Goal: Task Accomplishment & Management: Manage account settings

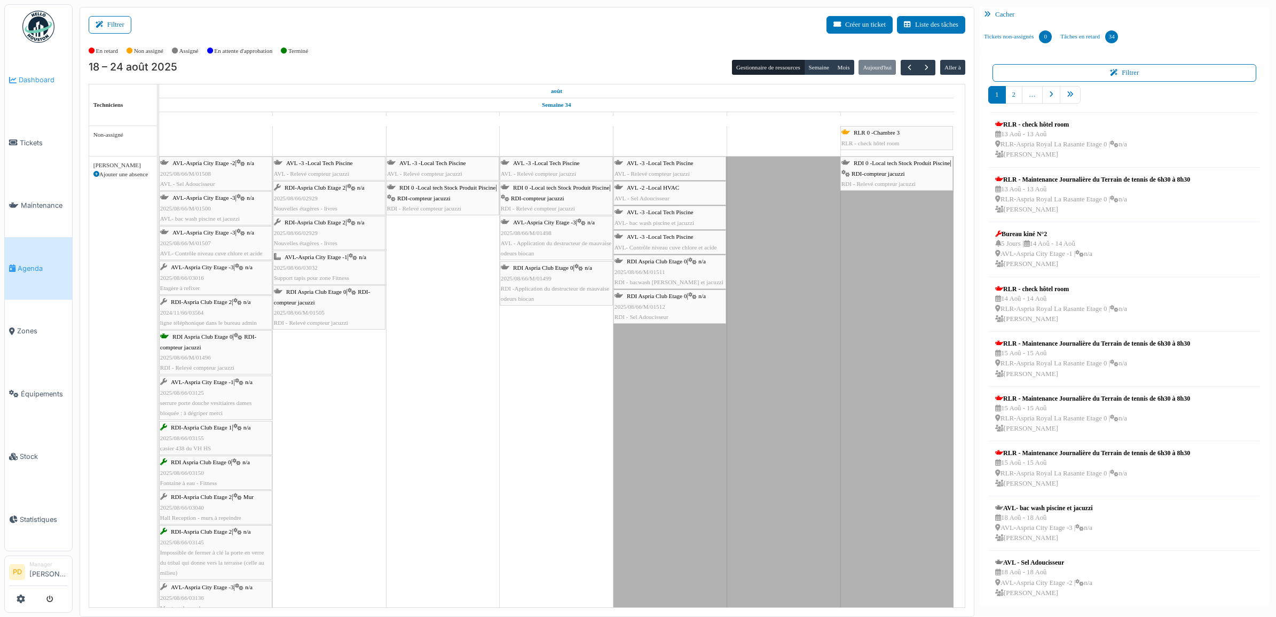
click at [46, 81] on span "Dashboard" at bounding box center [43, 80] width 49 height 10
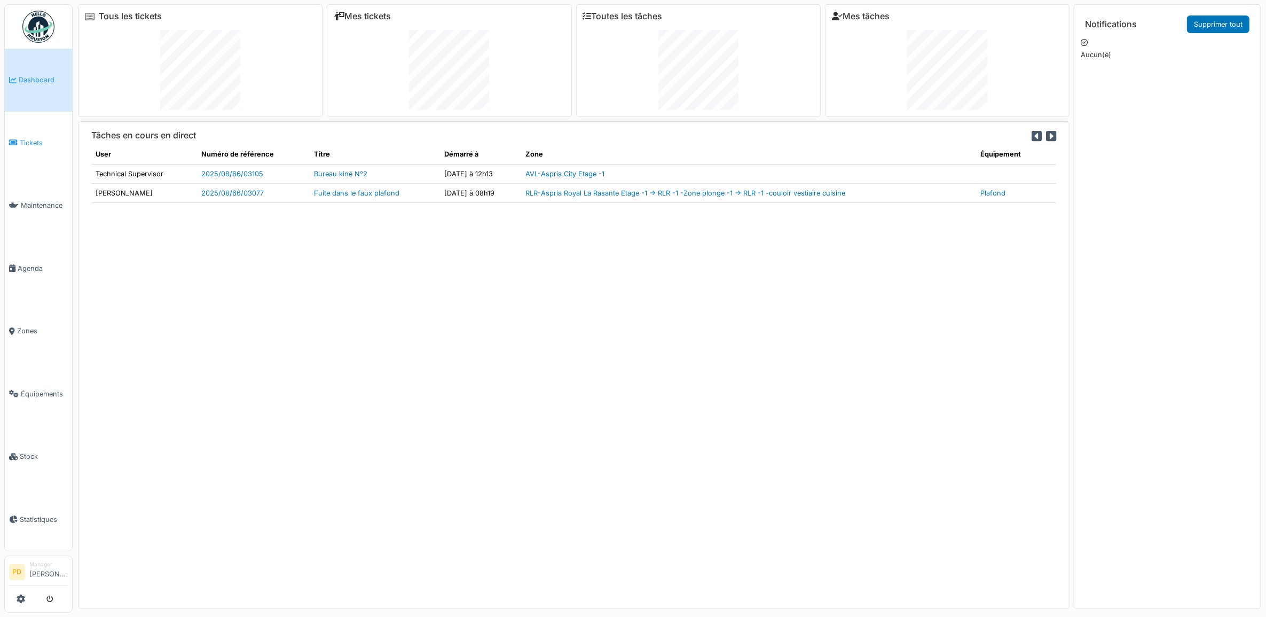
click at [35, 142] on span "Tickets" at bounding box center [44, 143] width 48 height 10
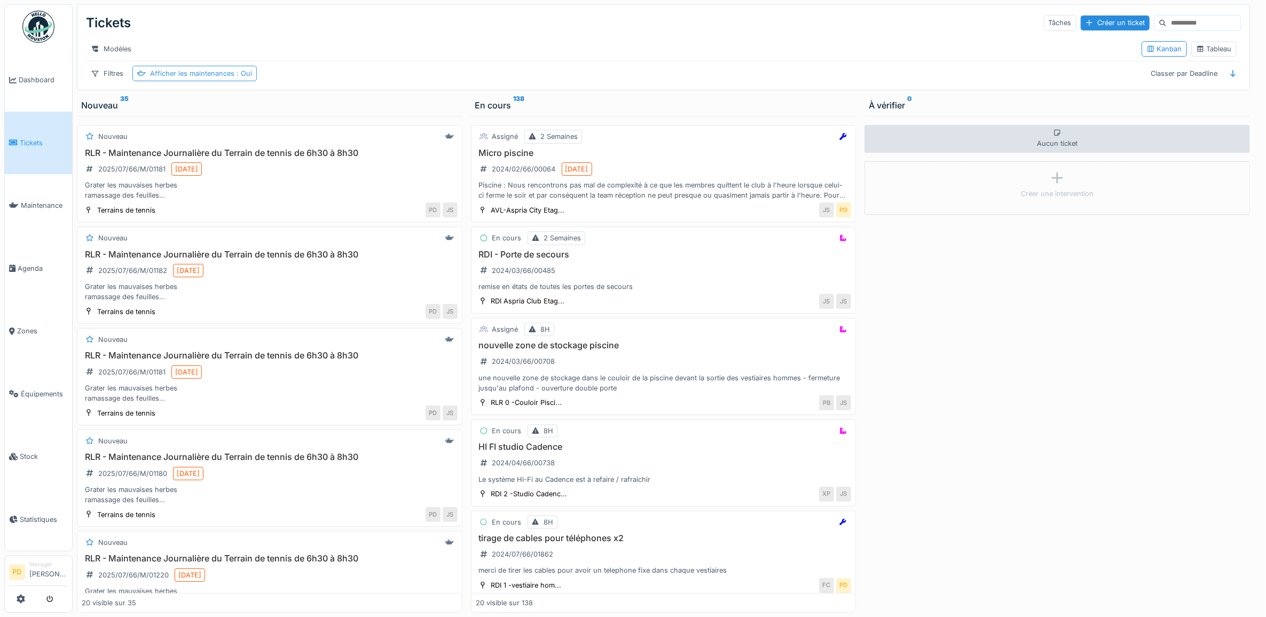
click at [217, 78] on div "Afficher les maintenances : Oui" at bounding box center [201, 73] width 102 height 10
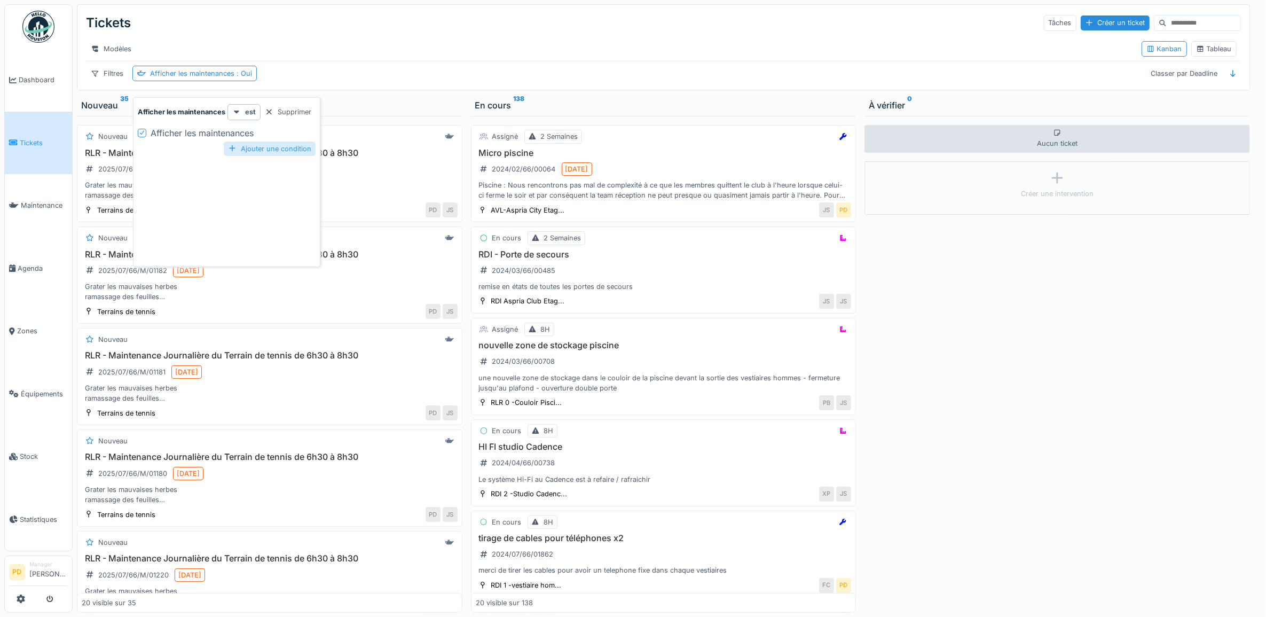
click at [271, 143] on div "Ajouter une condition" at bounding box center [270, 149] width 92 height 14
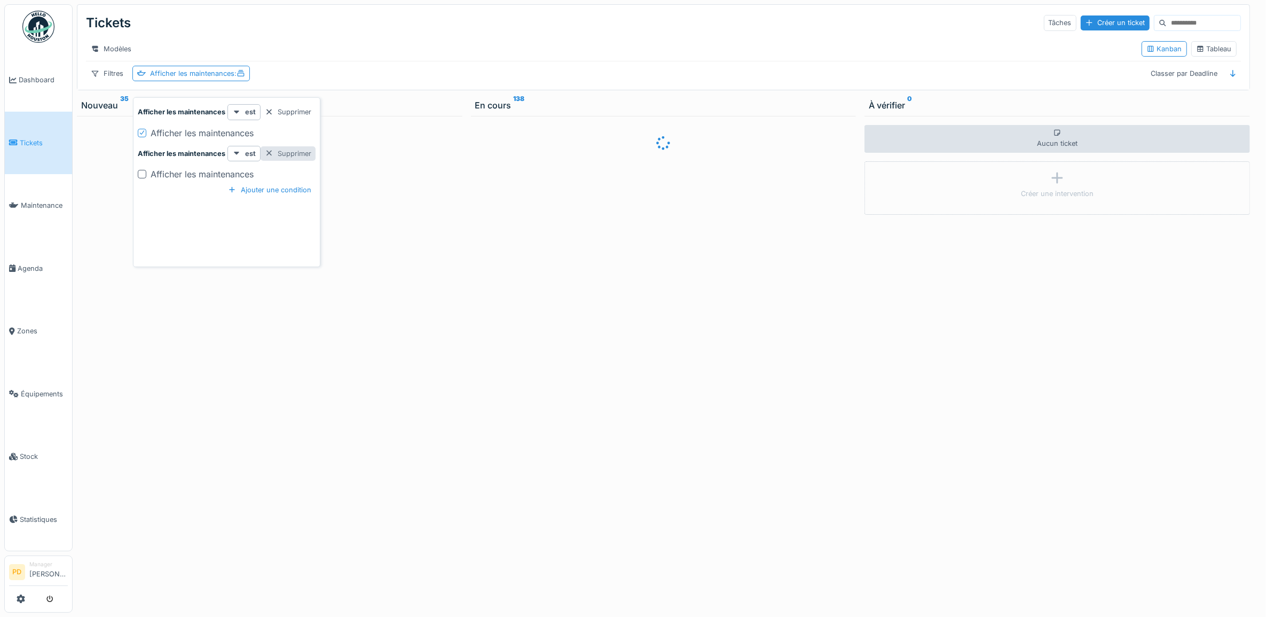
click at [291, 151] on div "Supprimer" at bounding box center [288, 153] width 55 height 14
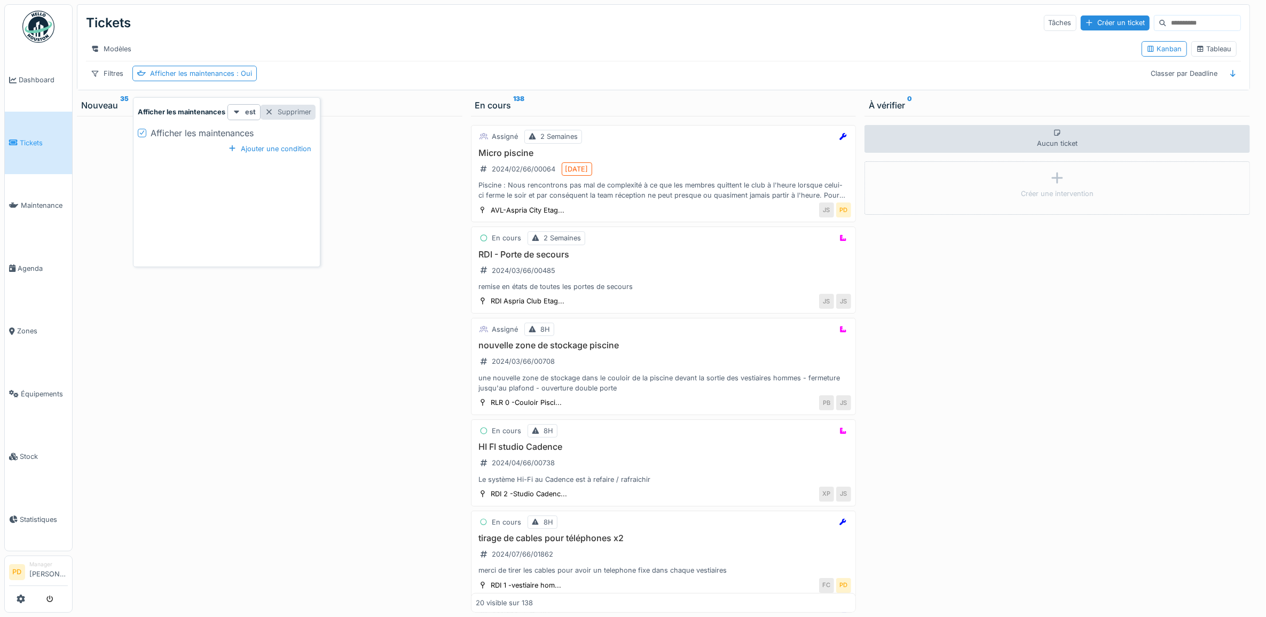
click at [297, 116] on div "Supprimer" at bounding box center [288, 112] width 55 height 14
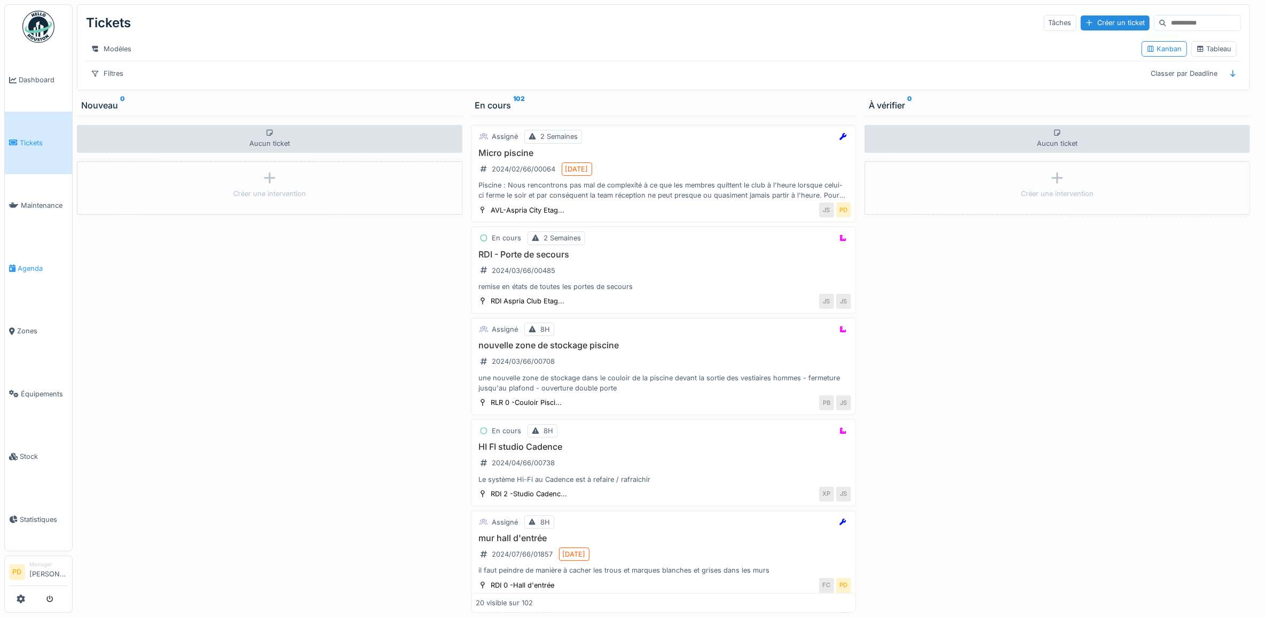
click at [41, 257] on link "Agenda" at bounding box center [38, 268] width 67 height 63
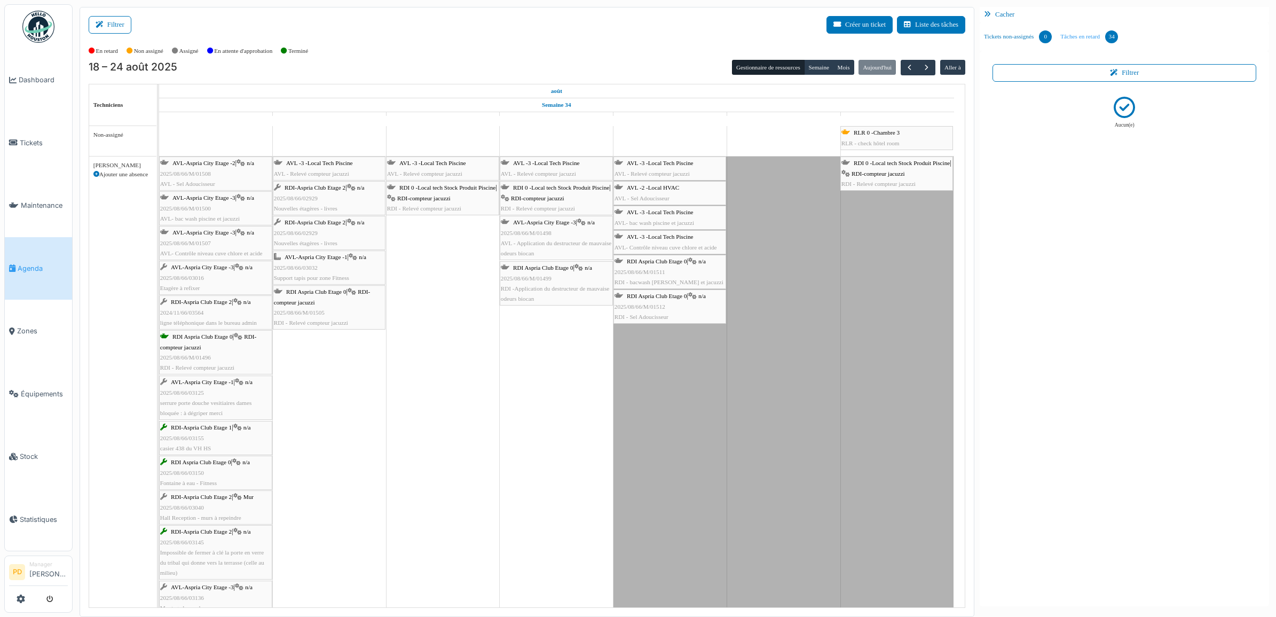
click at [1085, 35] on link "Tâches en retard 34" at bounding box center [1089, 36] width 66 height 29
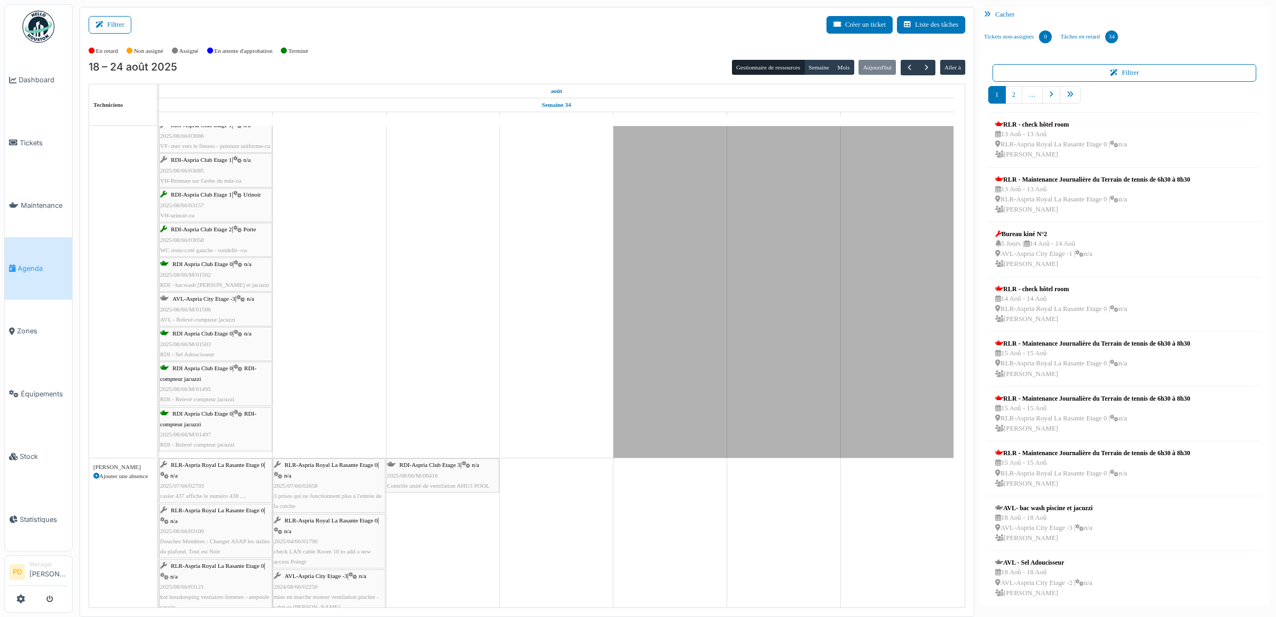
scroll to position [801, 0]
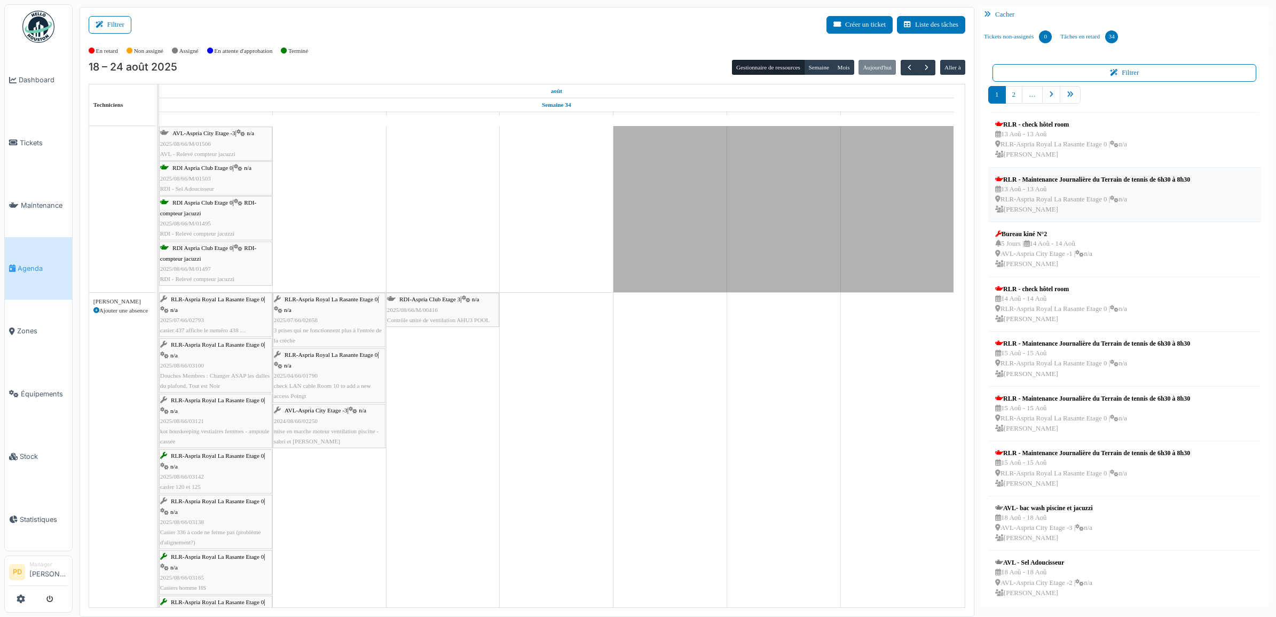
click at [1058, 179] on div "RLR - Maintenance Journalière du Terrain de tennis de 6h30 à 8h30" at bounding box center [1092, 180] width 195 height 10
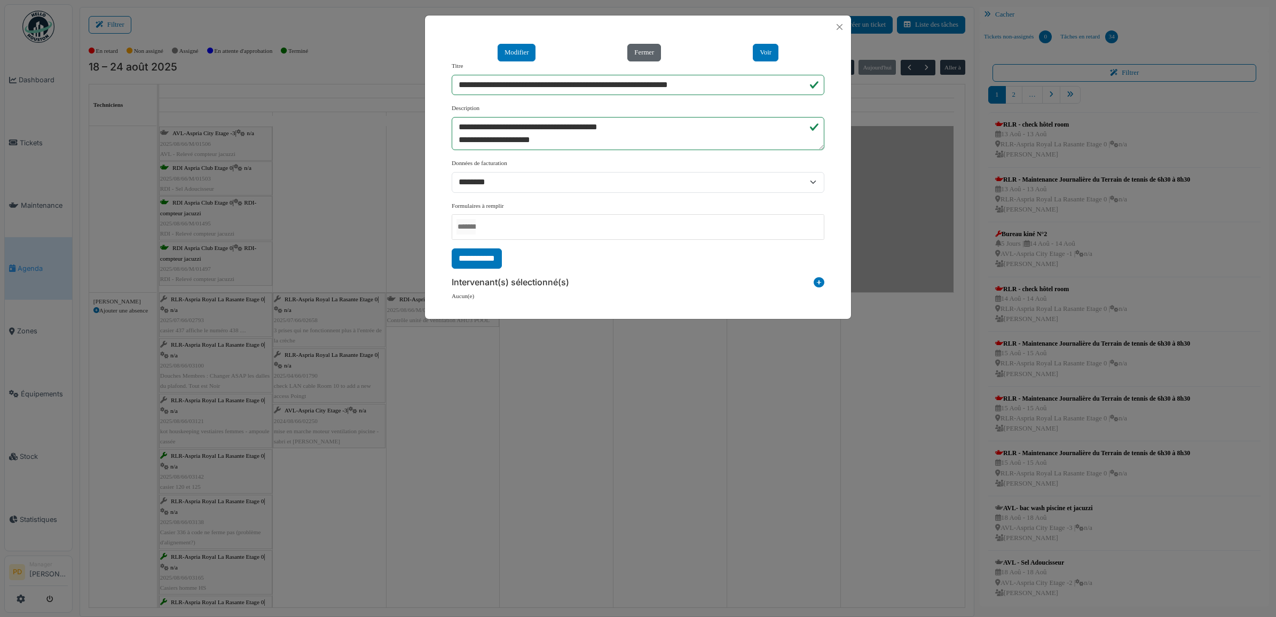
click at [639, 51] on button "Fermer" at bounding box center [644, 53] width 34 height 18
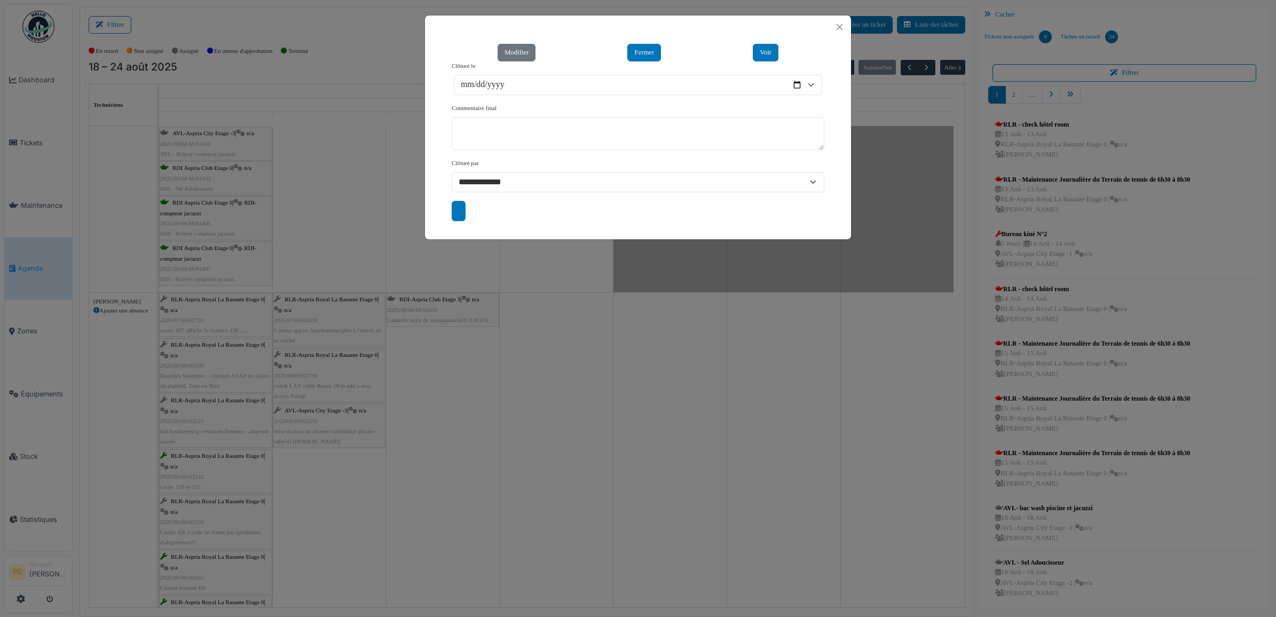
click at [464, 209] on input "submit" at bounding box center [459, 211] width 14 height 20
type input "**********"
click at [636, 57] on button "Fermer" at bounding box center [644, 53] width 34 height 18
click at [641, 53] on button "Fermer" at bounding box center [644, 53] width 34 height 18
click at [462, 213] on input "submit" at bounding box center [459, 211] width 14 height 20
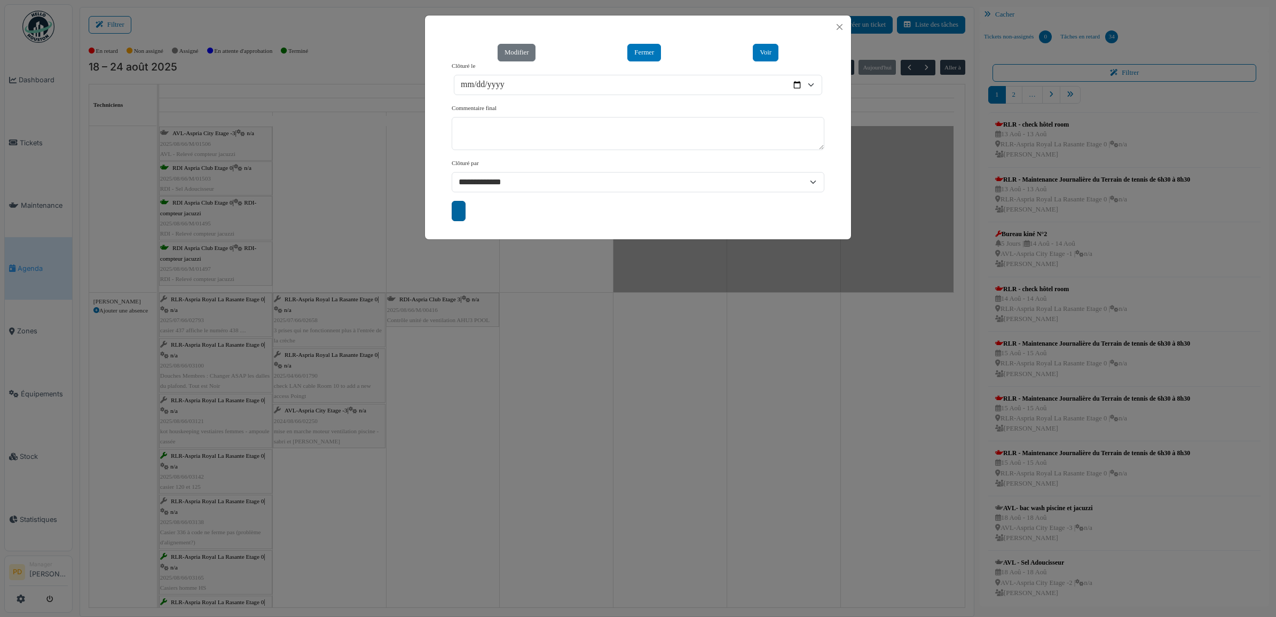
type input "**********"
click at [839, 28] on button "Close" at bounding box center [840, 27] width 14 height 14
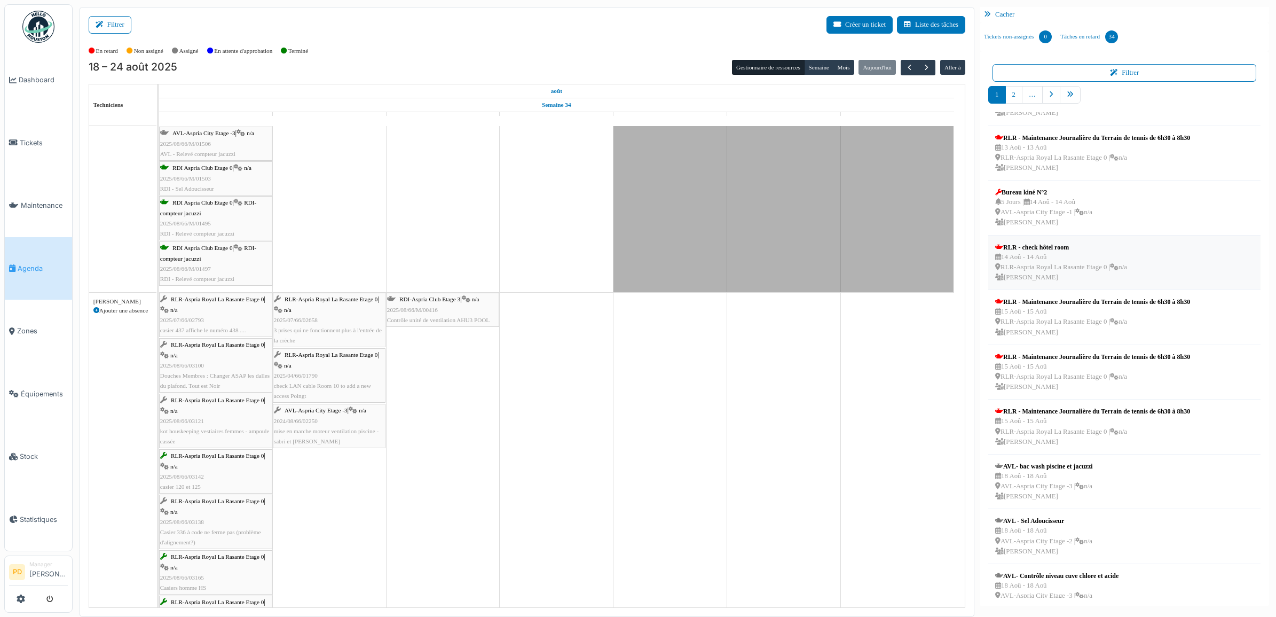
scroll to position [64, 0]
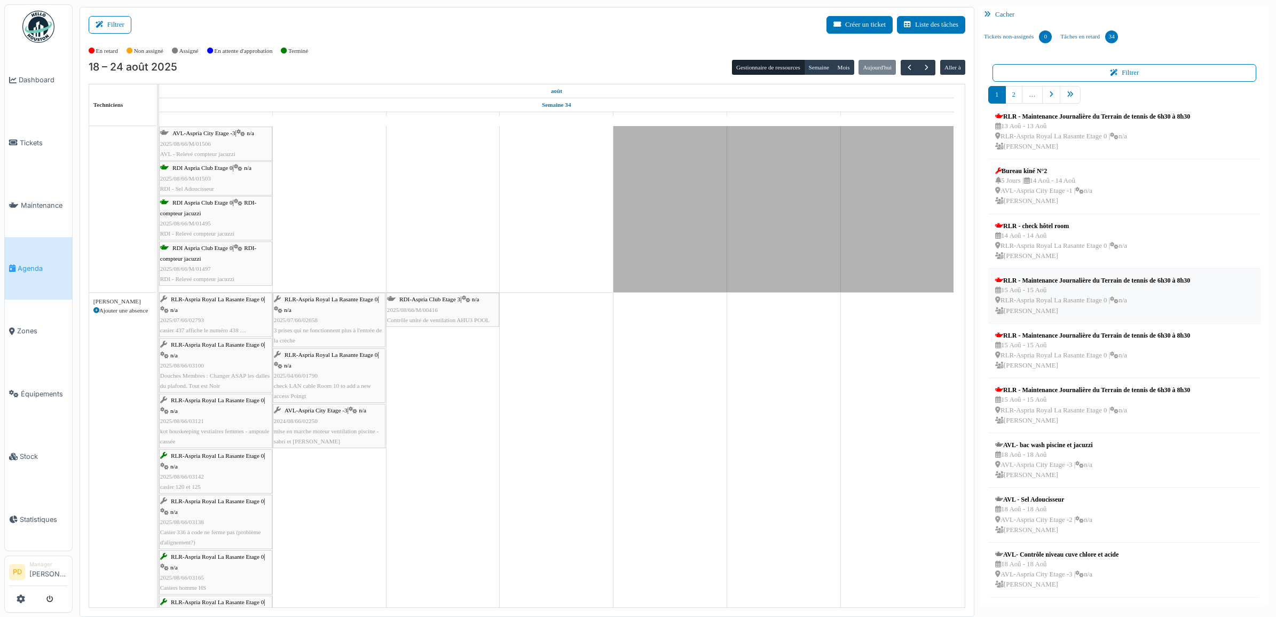
click at [1115, 279] on div "RLR - Maintenance Journalière du Terrain de tennis de 6h30 à 8h30" at bounding box center [1092, 281] width 195 height 10
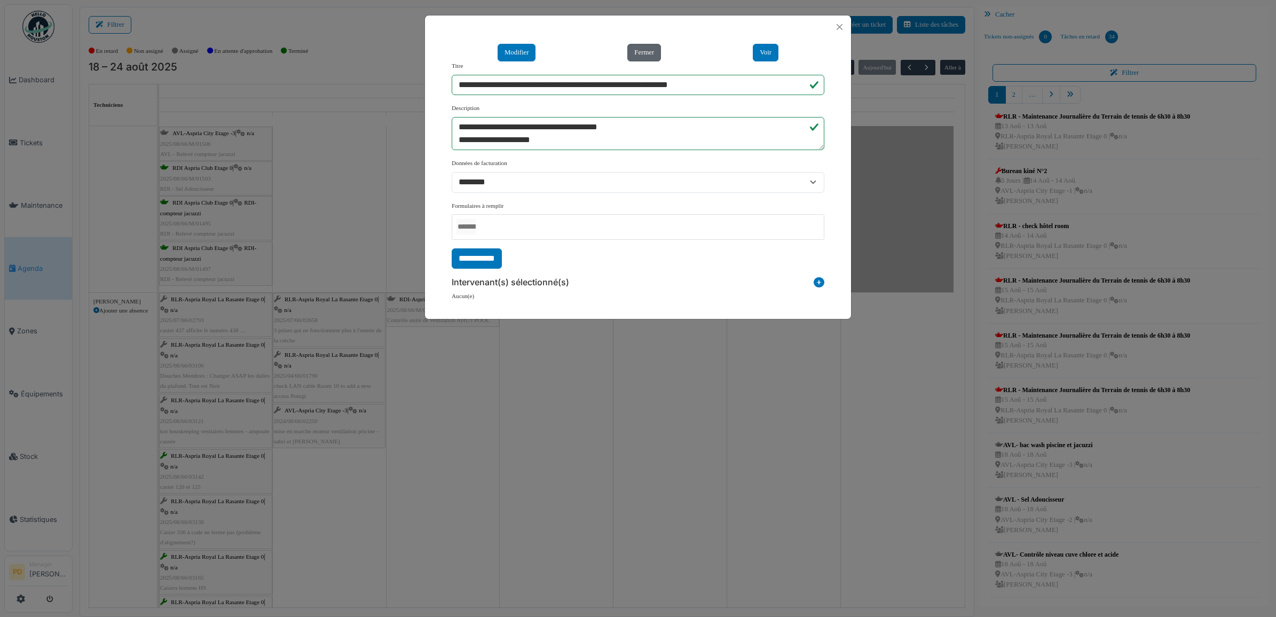
click at [645, 52] on button "Fermer" at bounding box center [644, 53] width 34 height 18
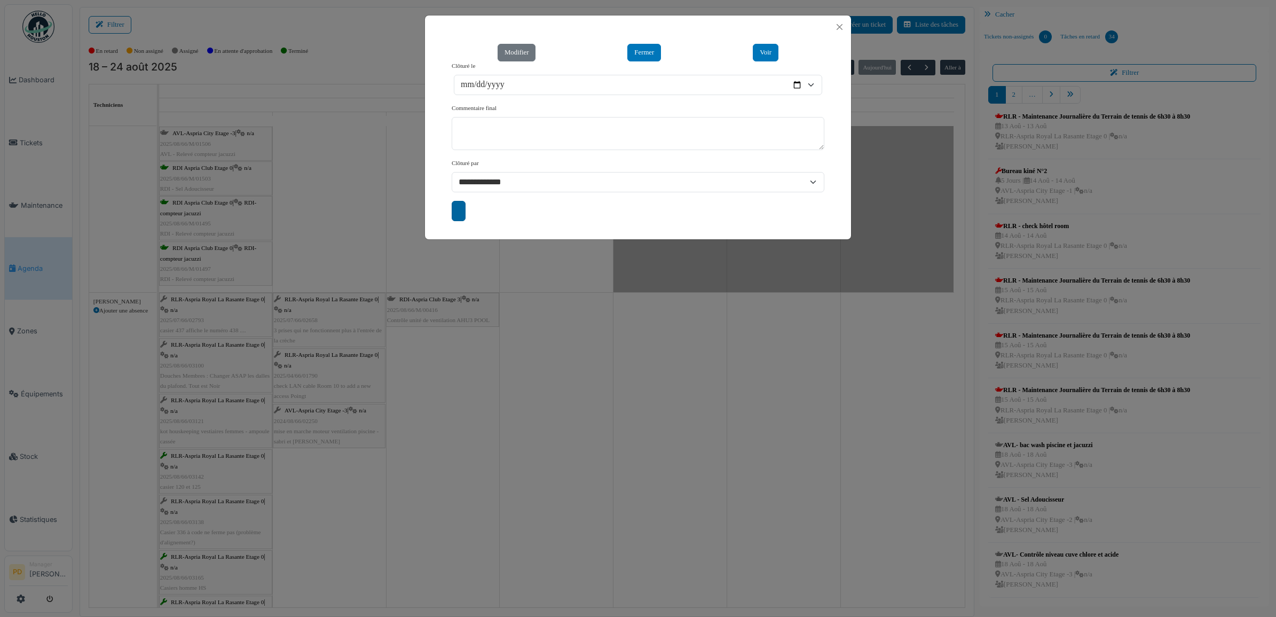
click at [456, 209] on input "submit" at bounding box center [459, 211] width 14 height 20
type input "**********"
click at [841, 25] on button "Close" at bounding box center [840, 27] width 14 height 14
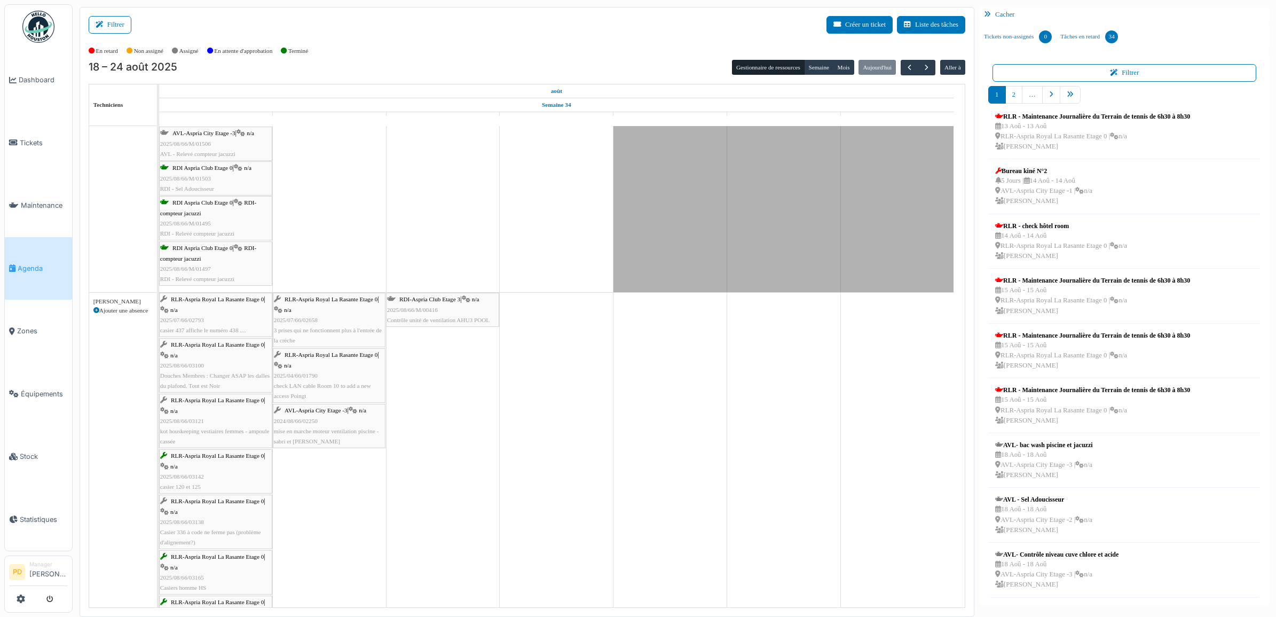
click at [39, 264] on span "Agenda" at bounding box center [43, 268] width 50 height 10
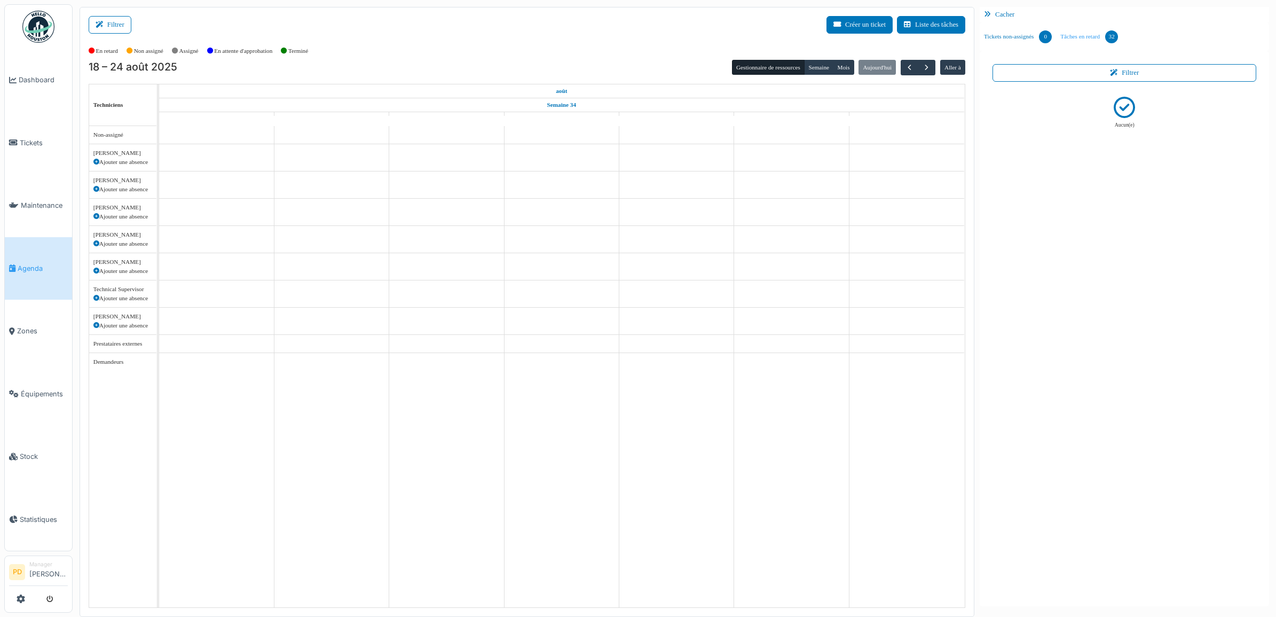
click at [1089, 36] on link "Tâches en retard 32" at bounding box center [1089, 36] width 66 height 29
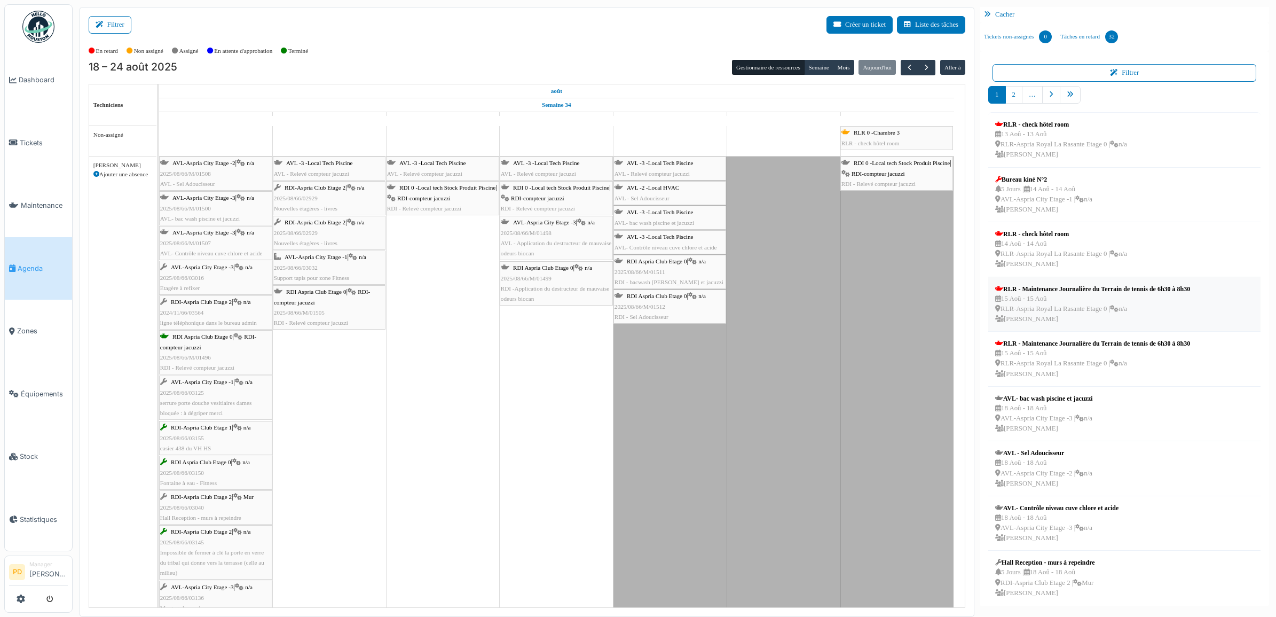
click at [1077, 285] on div "RLR - Maintenance Journalière du Terrain de tennis de 6h30 à 8h30" at bounding box center [1092, 289] width 195 height 10
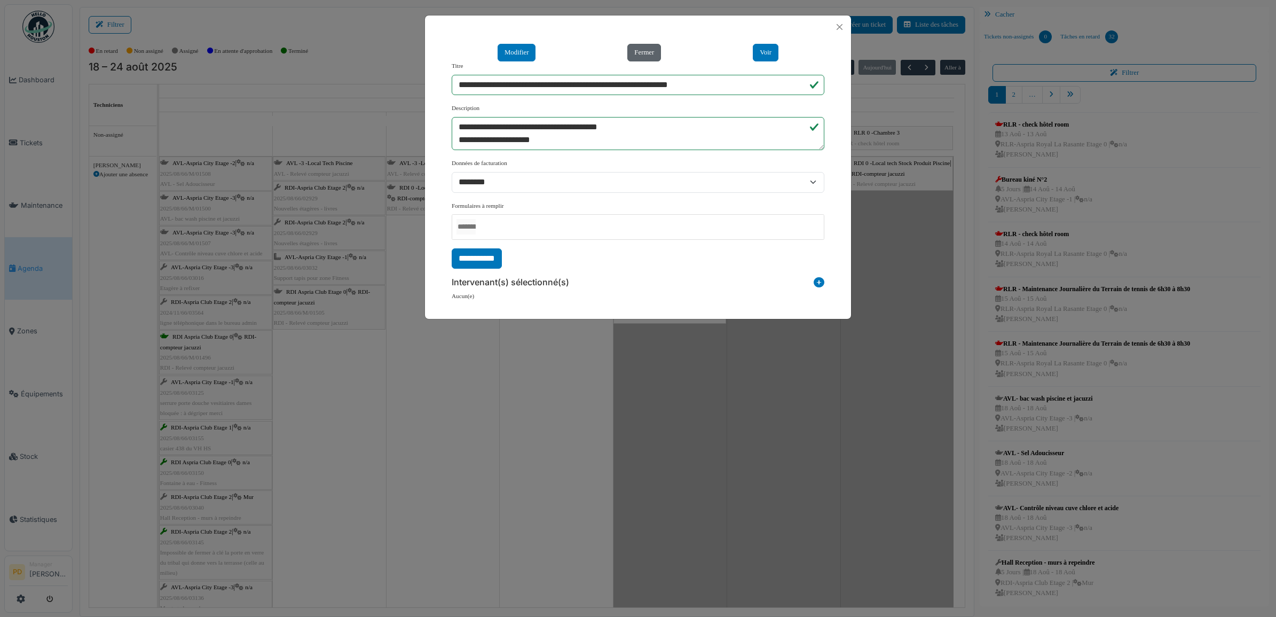
click at [642, 53] on button "Fermer" at bounding box center [644, 53] width 34 height 18
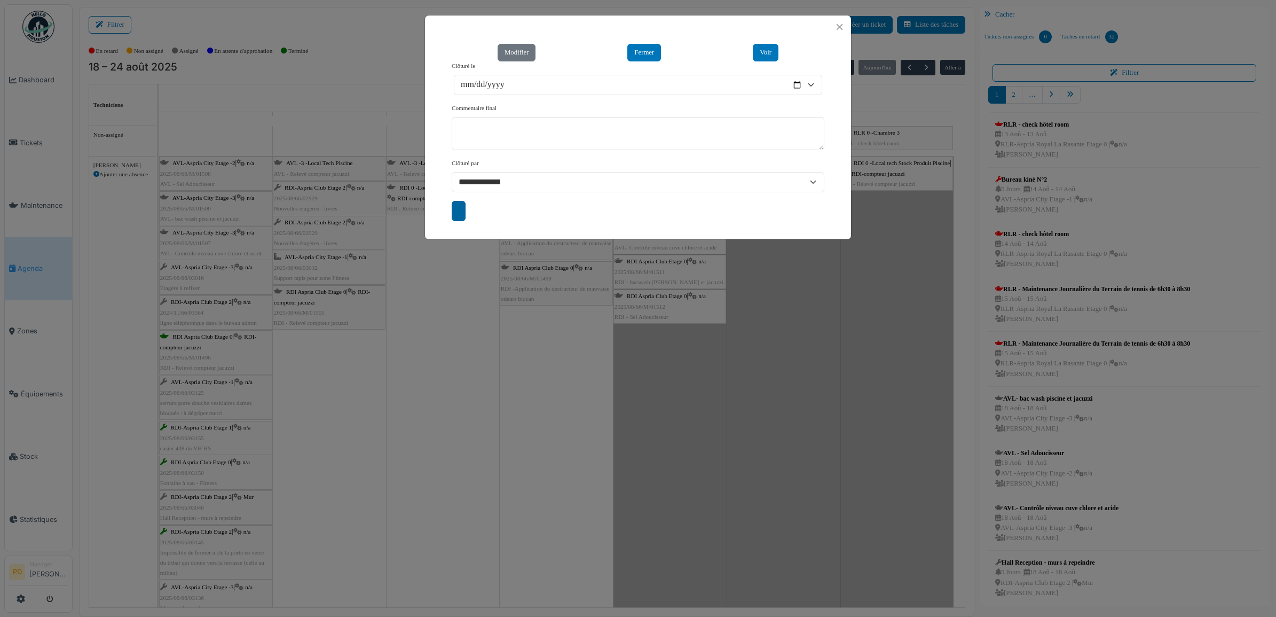
click at [458, 212] on input "submit" at bounding box center [459, 211] width 14 height 20
type input "**********"
click at [834, 28] on button "Close" at bounding box center [840, 27] width 14 height 14
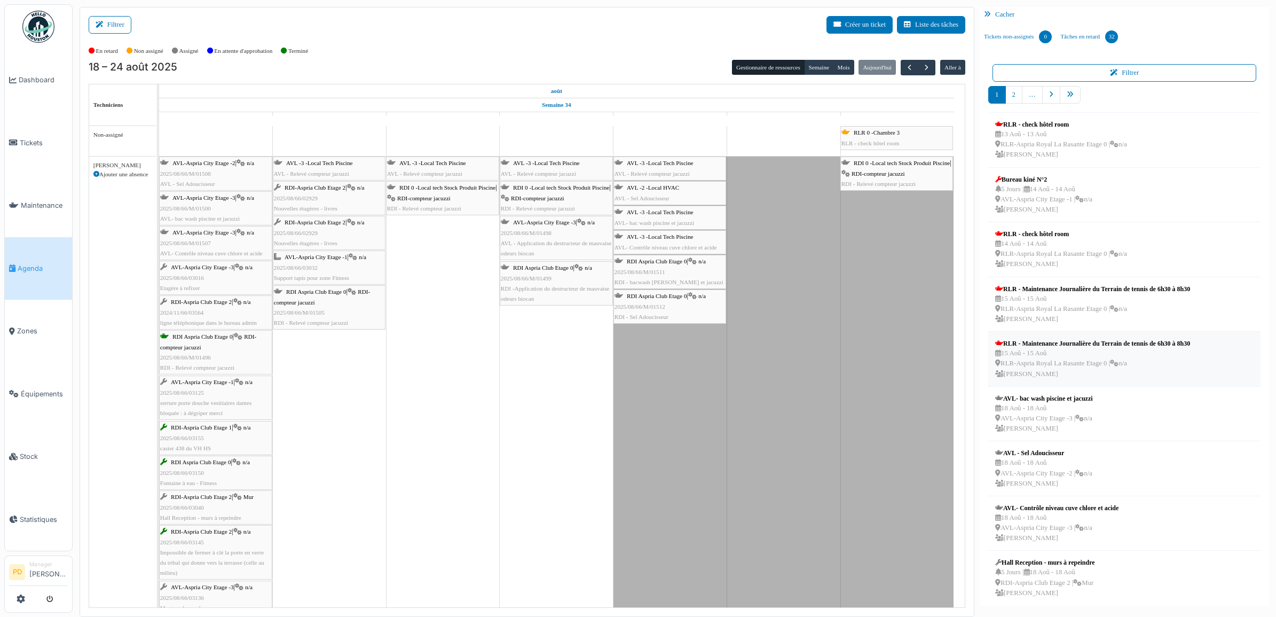
click at [1087, 342] on div "RLR - Maintenance Journalière du Terrain de tennis de 6h30 à 8h30" at bounding box center [1092, 344] width 195 height 10
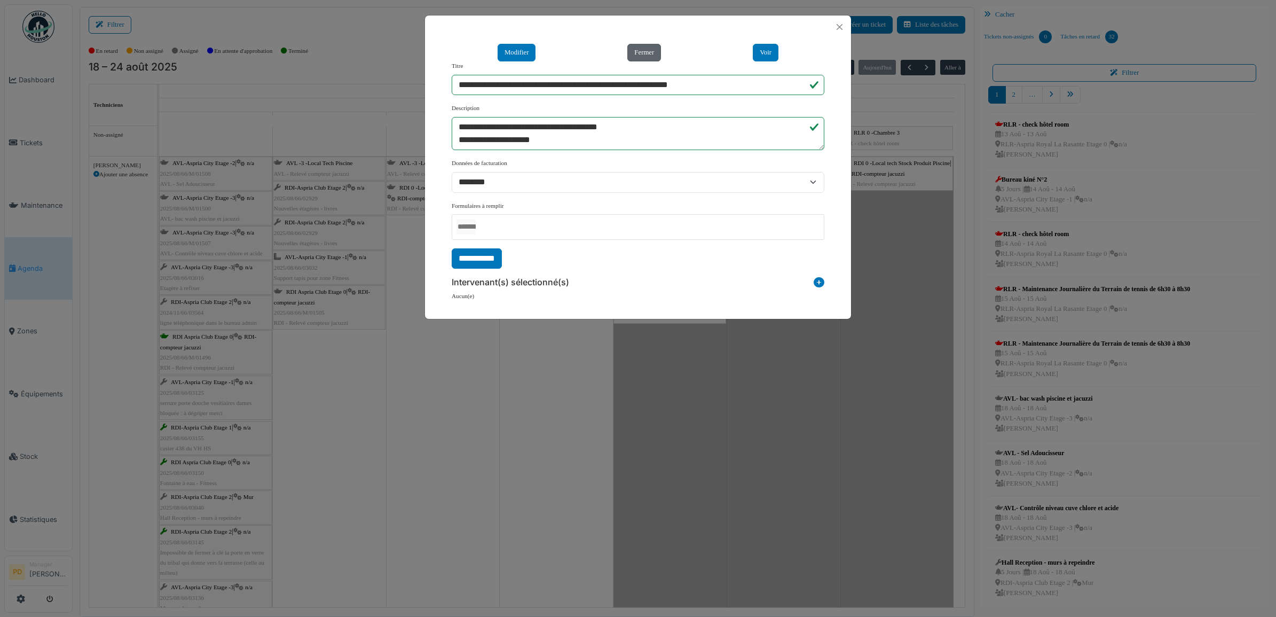
click at [638, 49] on button "Fermer" at bounding box center [644, 53] width 34 height 18
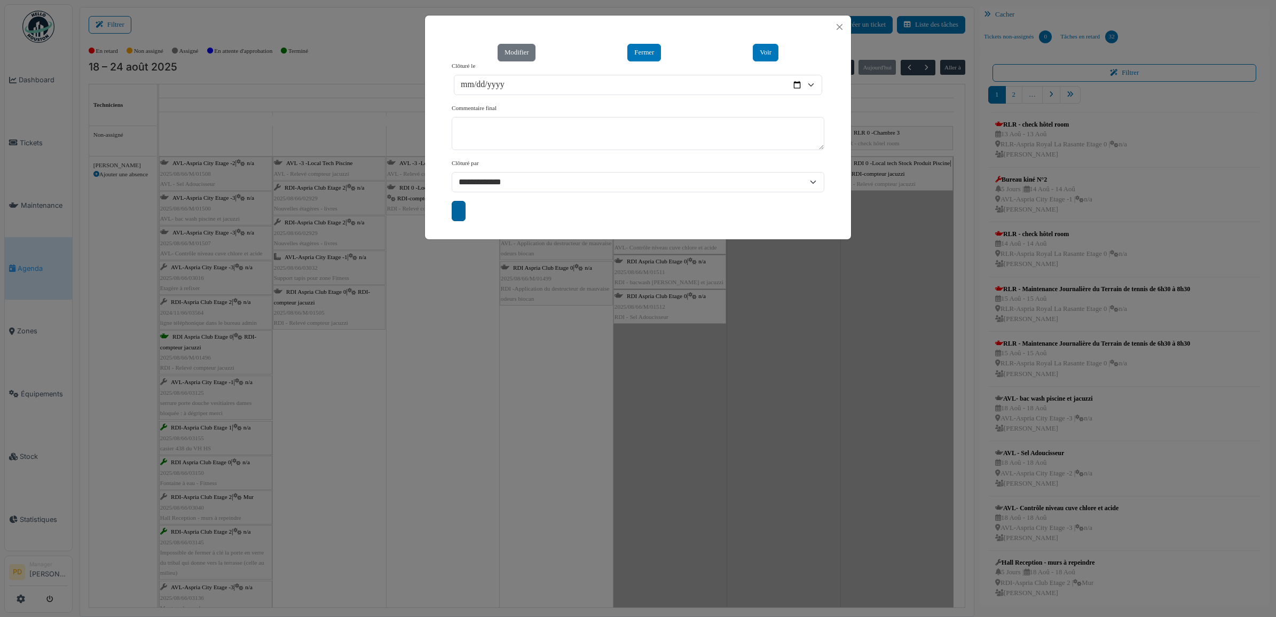
click at [453, 209] on input "submit" at bounding box center [459, 211] width 14 height 20
type input "**********"
click at [837, 34] on button "Close" at bounding box center [840, 27] width 14 height 14
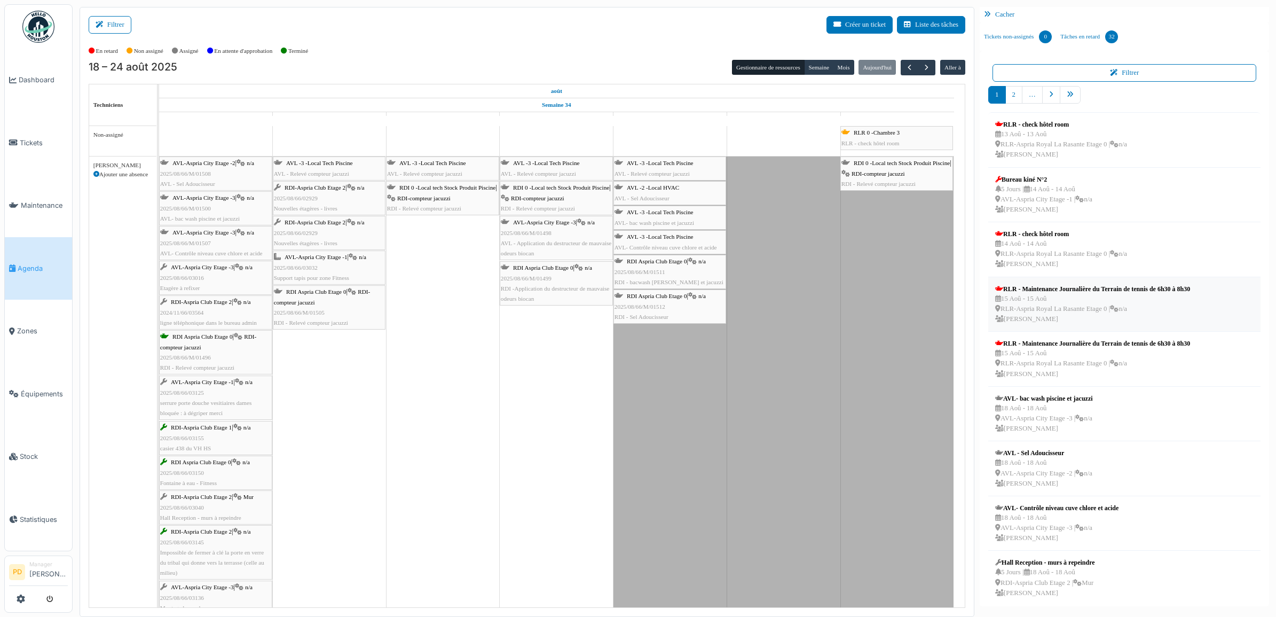
scroll to position [64, 0]
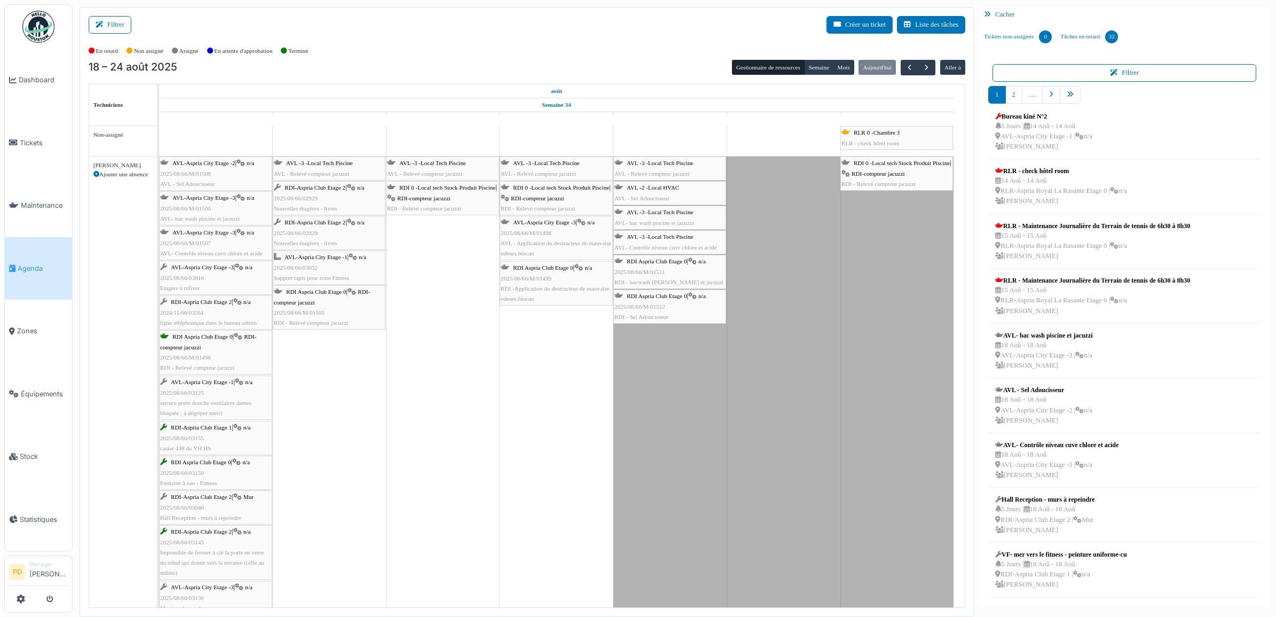
click at [30, 263] on span "Agenda" at bounding box center [43, 268] width 50 height 10
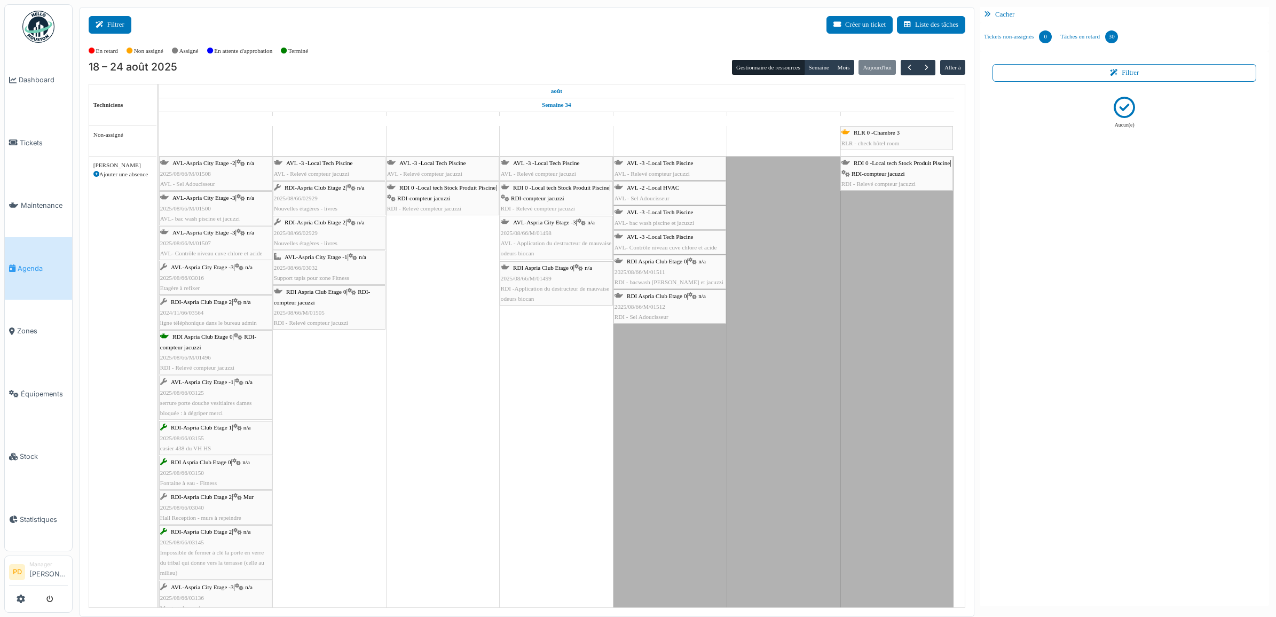
click at [119, 25] on button "Filtrer" at bounding box center [110, 25] width 43 height 18
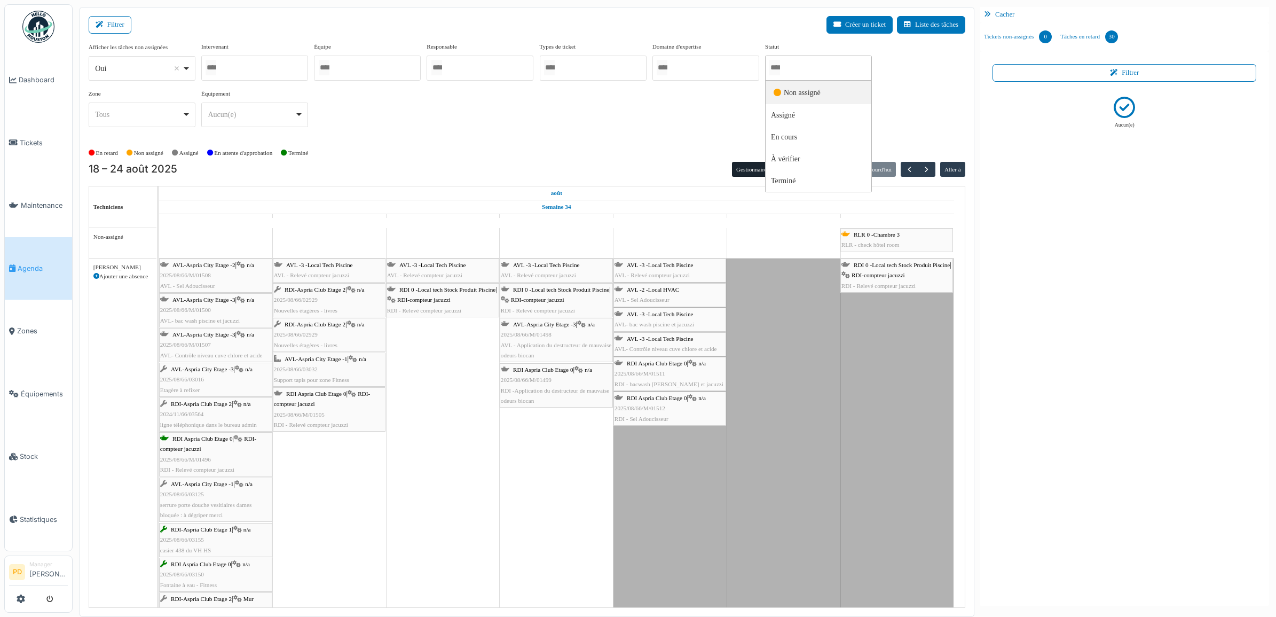
click at [780, 72] on input "Tous" at bounding box center [775, 67] width 11 height 15
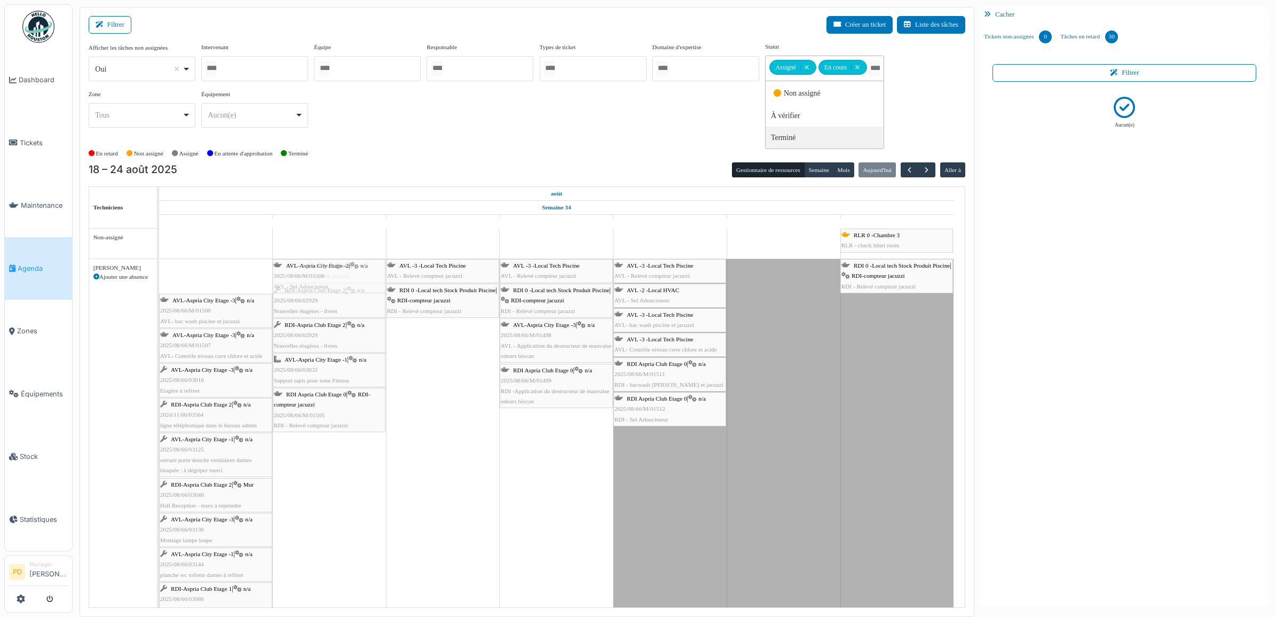
drag, startPoint x: 203, startPoint y: 278, endPoint x: 279, endPoint y: 279, distance: 76.4
click at [159, 279] on div "AVL-Aspria City Etage -2 | n/a 2025/08/66/M/01508 AVL - Sel Adoucisseur AVL -3 …" at bounding box center [159, 475] width 0 height 433
drag, startPoint x: 219, startPoint y: 277, endPoint x: 286, endPoint y: 276, distance: 66.2
click at [159, 276] on div "AVL-Aspria City Etage -3 | n/a 2025/08/66/M/01500 AVL- bac wash piscine et jacu…" at bounding box center [159, 458] width 0 height 398
drag, startPoint x: 196, startPoint y: 273, endPoint x: 281, endPoint y: 272, distance: 85.4
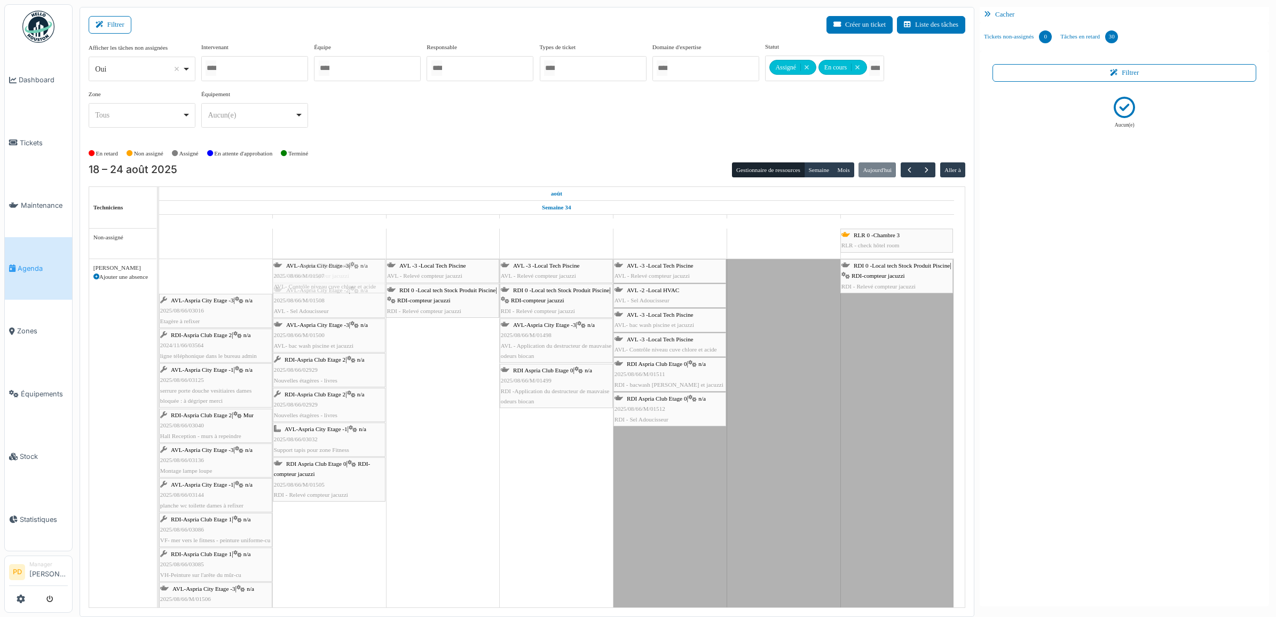
click at [159, 272] on div "AVL-Aspria City Etage -3 | n/a 2025/08/66/M/01507 AVL- Contrôle niveau cuve chl…" at bounding box center [159, 440] width 0 height 363
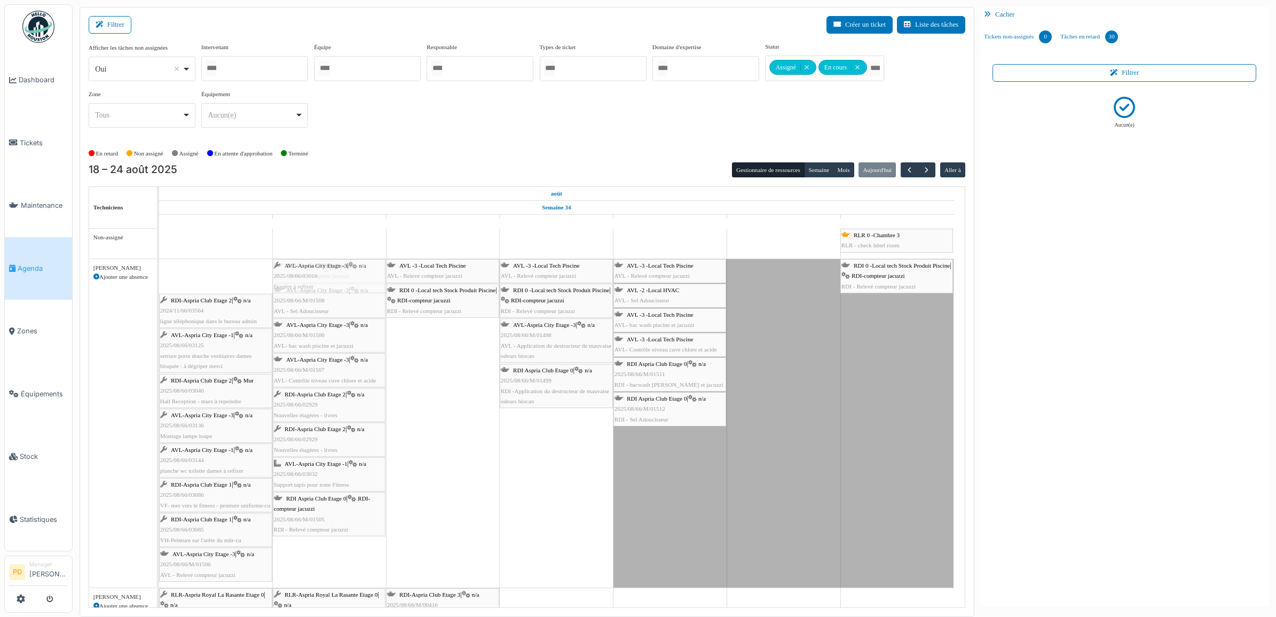
drag, startPoint x: 219, startPoint y: 272, endPoint x: 281, endPoint y: 270, distance: 61.5
click at [159, 270] on div "AVL-Aspria City Etage -3 | n/a 2025/08/66/03016 Etagère à refixer AVL -3 -Local…" at bounding box center [159, 423] width 0 height 328
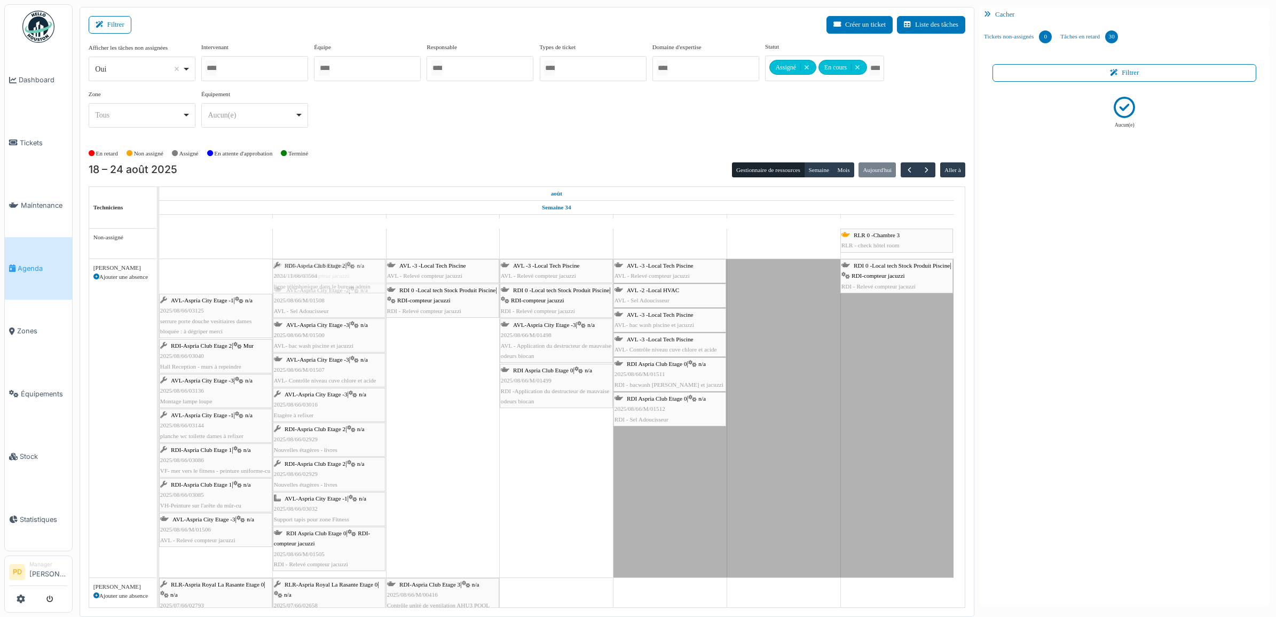
drag, startPoint x: 216, startPoint y: 273, endPoint x: 247, endPoint y: 272, distance: 30.4
click at [159, 272] on div "RDI-Aspria Club Etage 2 | n/a 2024/11/66/03564 ligne téléphonique dans le burea…" at bounding box center [159, 418] width 0 height 318
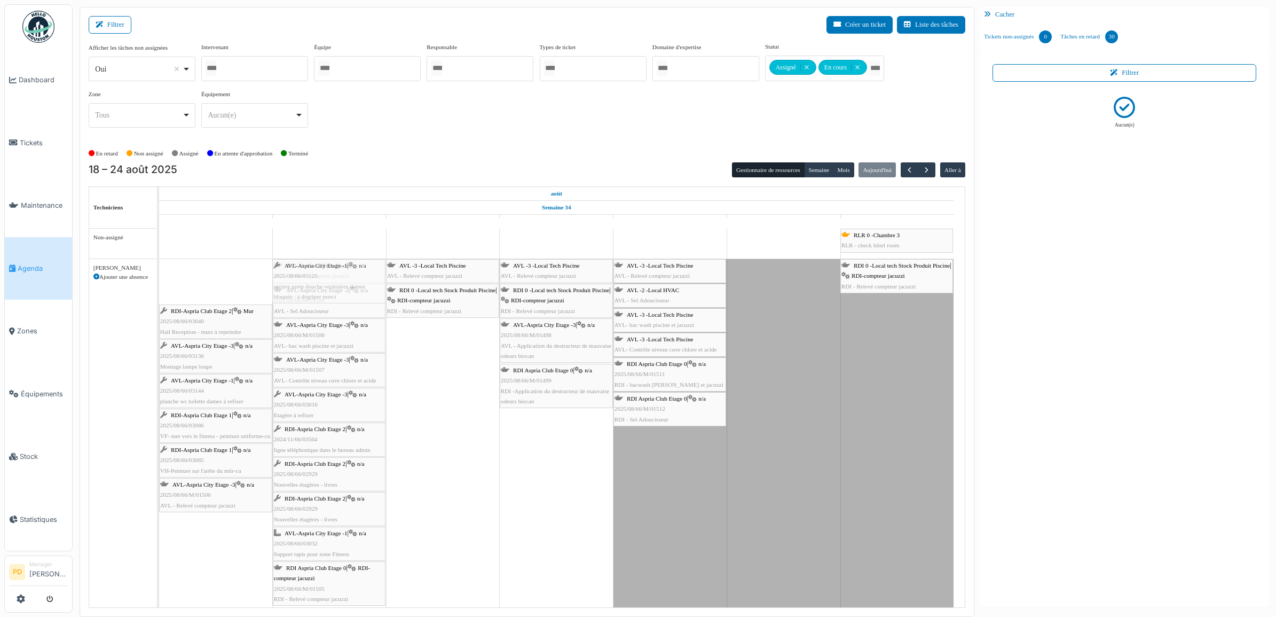
drag, startPoint x: 215, startPoint y: 273, endPoint x: 278, endPoint y: 273, distance: 63.0
click at [159, 273] on div "AVL-Aspria City Etage -1 | n/a 2025/08/66/03125 serrure porte douche vesitiaire…" at bounding box center [159, 435] width 0 height 353
drag, startPoint x: 214, startPoint y: 279, endPoint x: 281, endPoint y: 278, distance: 67.3
click at [159, 278] on div "RDI-Aspria Club Etage 2 | Mur 2025/08/66/03040 Hall Reception - murs à repeindr…" at bounding box center [159, 458] width 0 height 398
drag, startPoint x: 217, startPoint y: 273, endPoint x: 295, endPoint y: 273, distance: 77.4
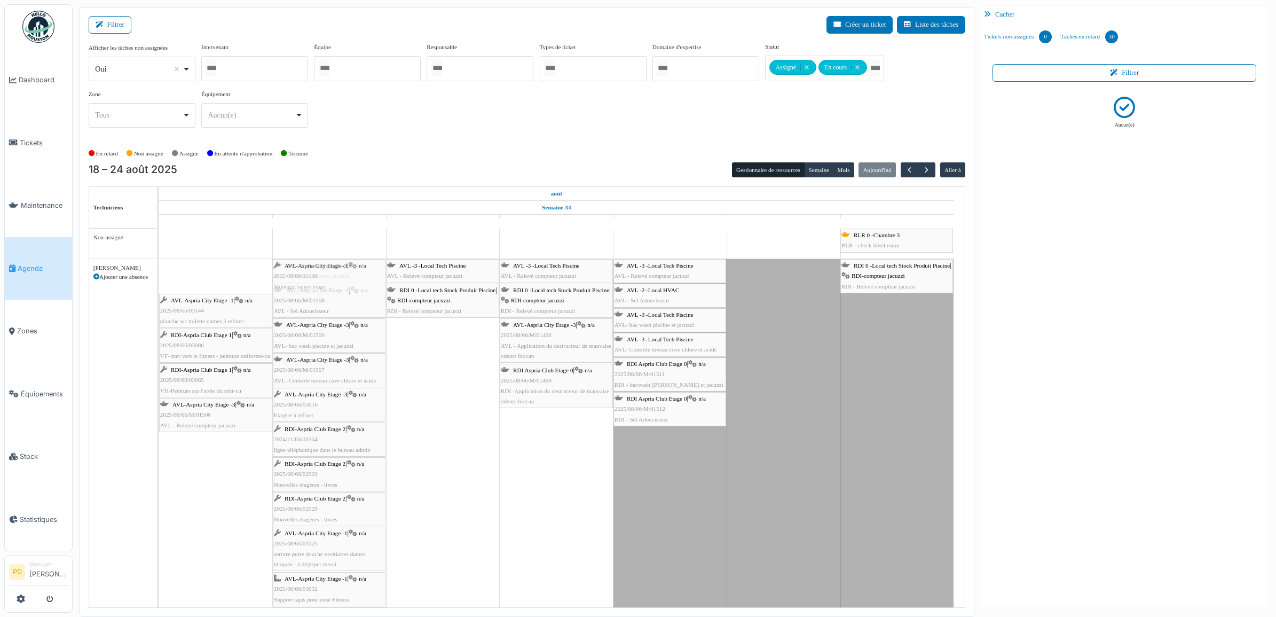
click at [159, 273] on div "AVL-Aspria City Etage -3 | n/a 2025/08/66/03136 Montage lampe loupe AVL -3 -Loc…" at bounding box center [159, 475] width 0 height 433
drag, startPoint x: 232, startPoint y: 274, endPoint x: 294, endPoint y: 275, distance: 62.0
click at [159, 275] on div "AVL-Aspria City Etage -1 | n/a 2025/08/66/03144 planche wc toilette dames à ref…" at bounding box center [159, 493] width 0 height 468
drag, startPoint x: 225, startPoint y: 271, endPoint x: 299, endPoint y: 271, distance: 74.2
click at [159, 271] on div "RDI-Aspria Club Etage 1 | n/a 2025/08/66/03086 VF- mer vers le fitness - peintu…" at bounding box center [159, 510] width 0 height 502
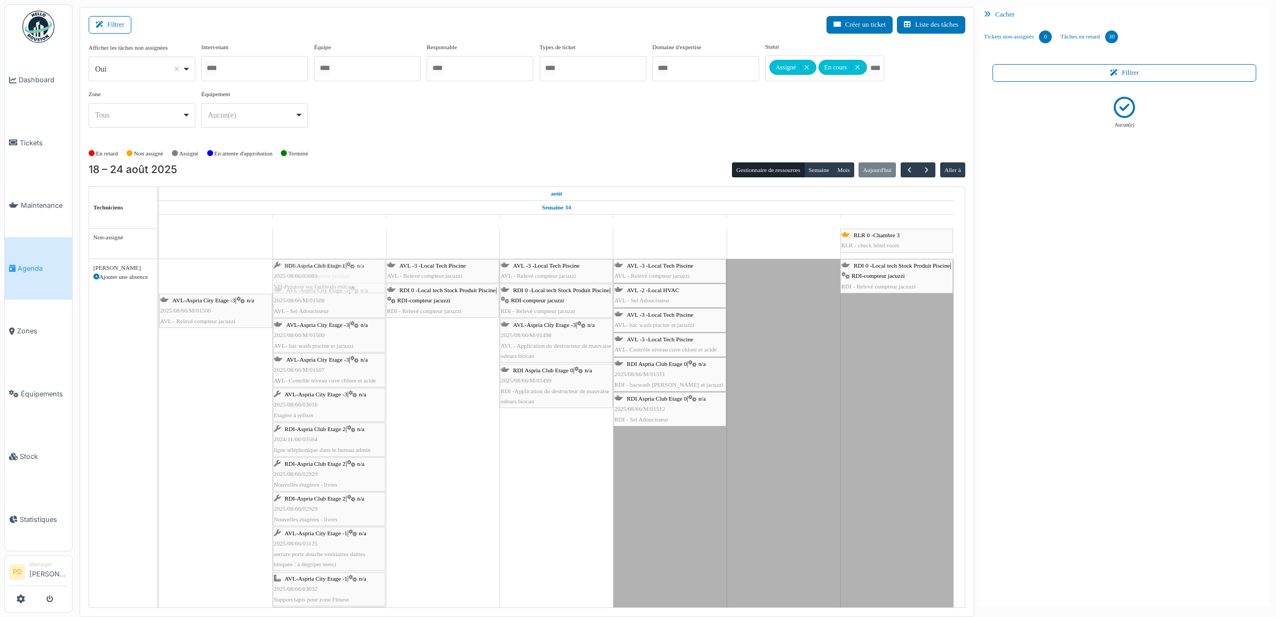
drag, startPoint x: 220, startPoint y: 271, endPoint x: 254, endPoint y: 276, distance: 34.1
click at [159, 271] on div "RDI-Aspria Club Etage 1 | n/a 2025/08/66/03085 VH-Peinture sur l'arête du mûr-c…" at bounding box center [159, 533] width 0 height 548
drag, startPoint x: 236, startPoint y: 276, endPoint x: 296, endPoint y: 276, distance: 60.3
click at [159, 276] on div "AVL-Aspria City Etage -3 | n/a 2025/08/66/M/01506 AVL - Relevé compteur jacuzzi…" at bounding box center [159, 550] width 0 height 583
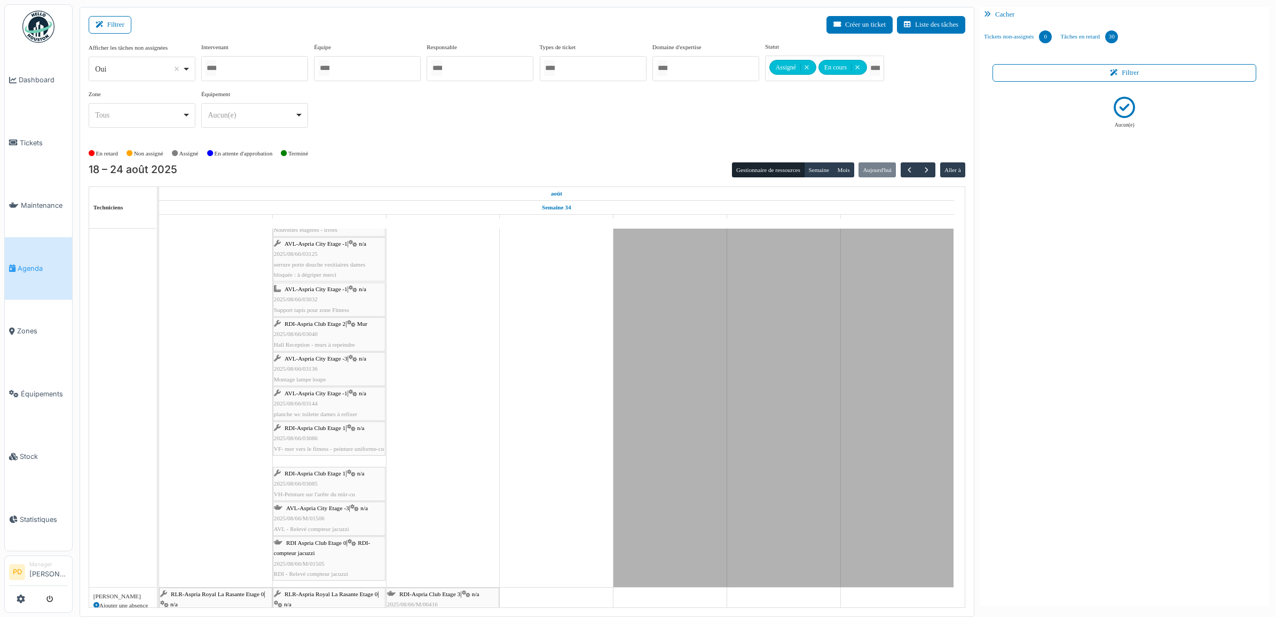
scroll to position [267, 0]
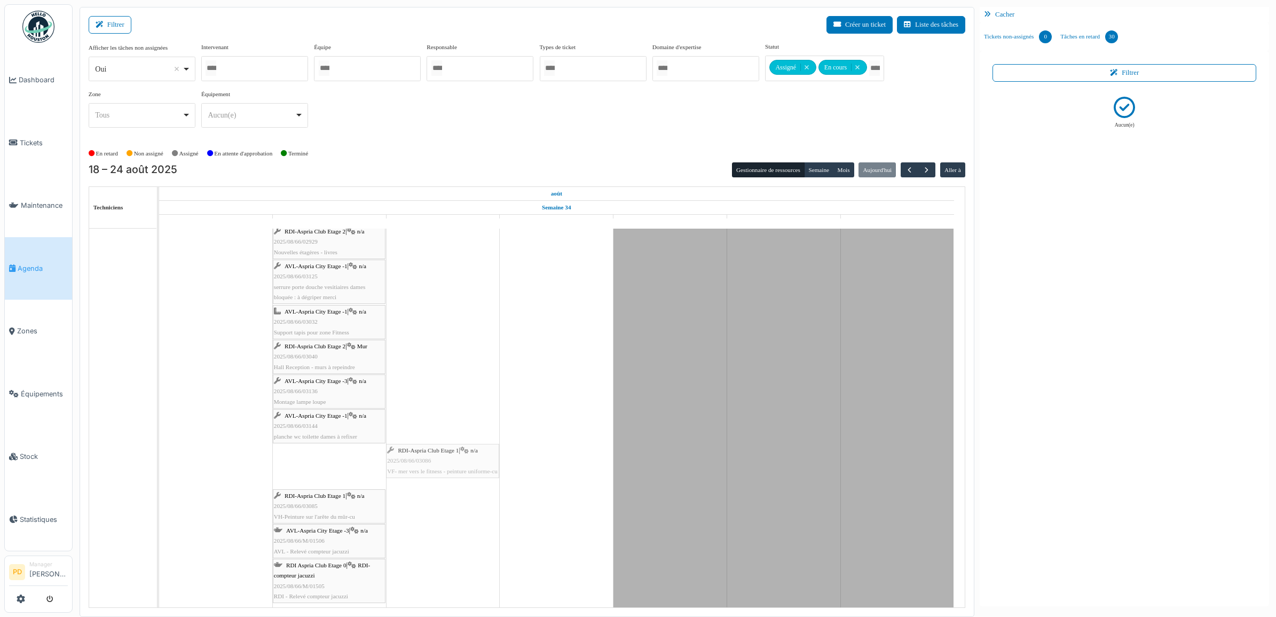
drag, startPoint x: 321, startPoint y: 466, endPoint x: 398, endPoint y: 457, distance: 76.8
click at [159, 457] on div "AVL -3 -Local Tech Piscine AVL - Relevé compteur jacuzzi AVL -3 -Local Tech Pis…" at bounding box center [159, 300] width 0 height 617
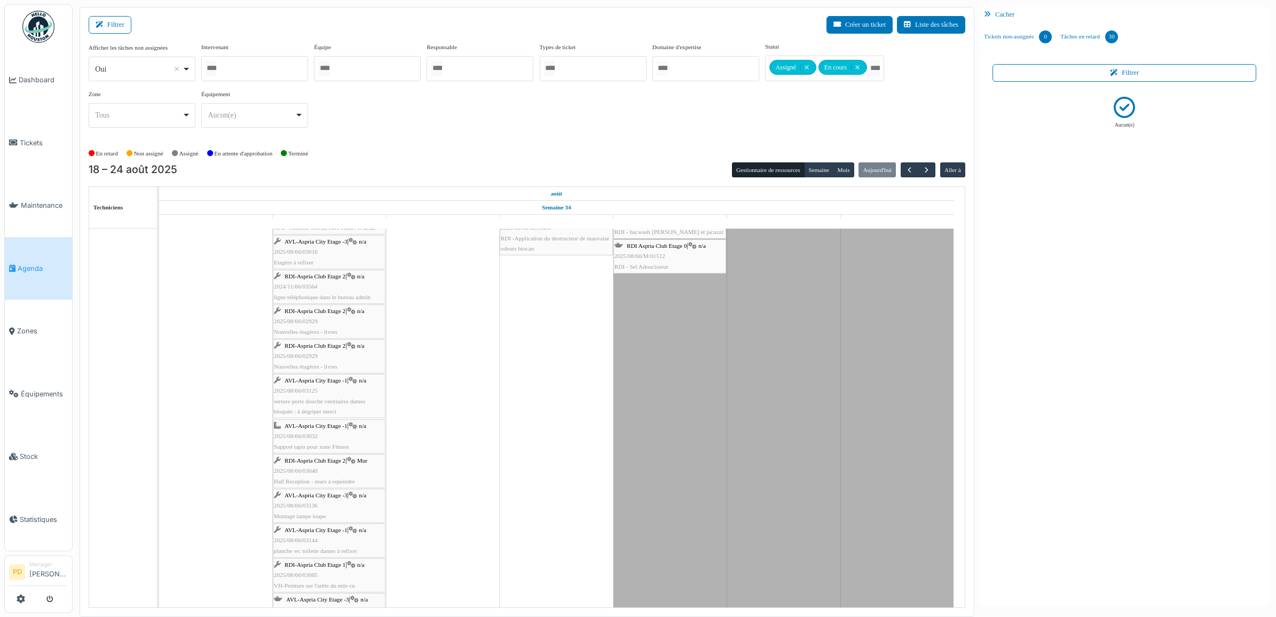
scroll to position [134, 0]
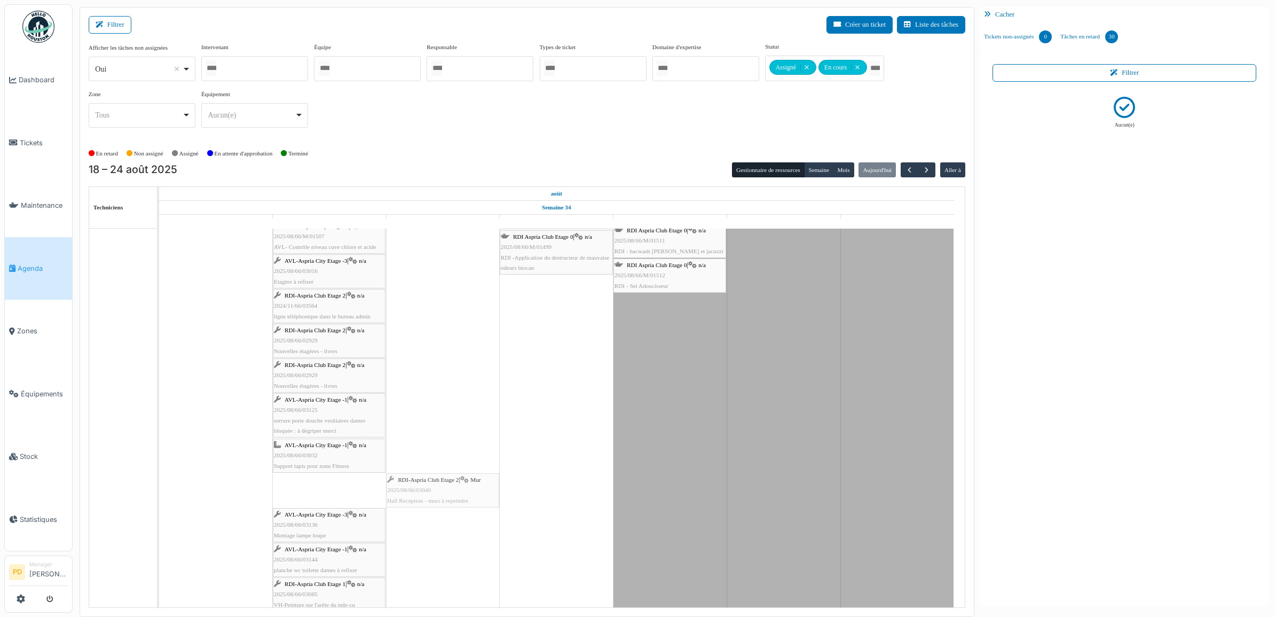
drag, startPoint x: 337, startPoint y: 490, endPoint x: 402, endPoint y: 478, distance: 66.1
click at [159, 478] on div "AVL -3 -Local Tech Piscine AVL - Relevé compteur jacuzzi AVL -3 -Local Tech Pis…" at bounding box center [159, 411] width 0 height 572
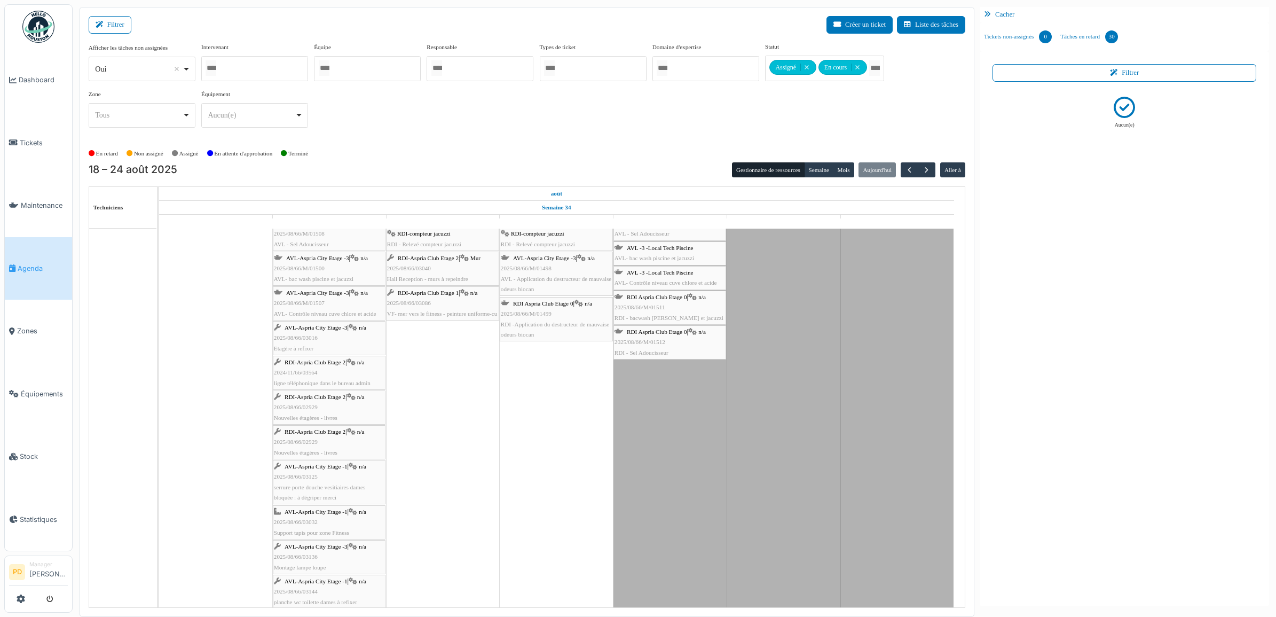
scroll to position [0, 0]
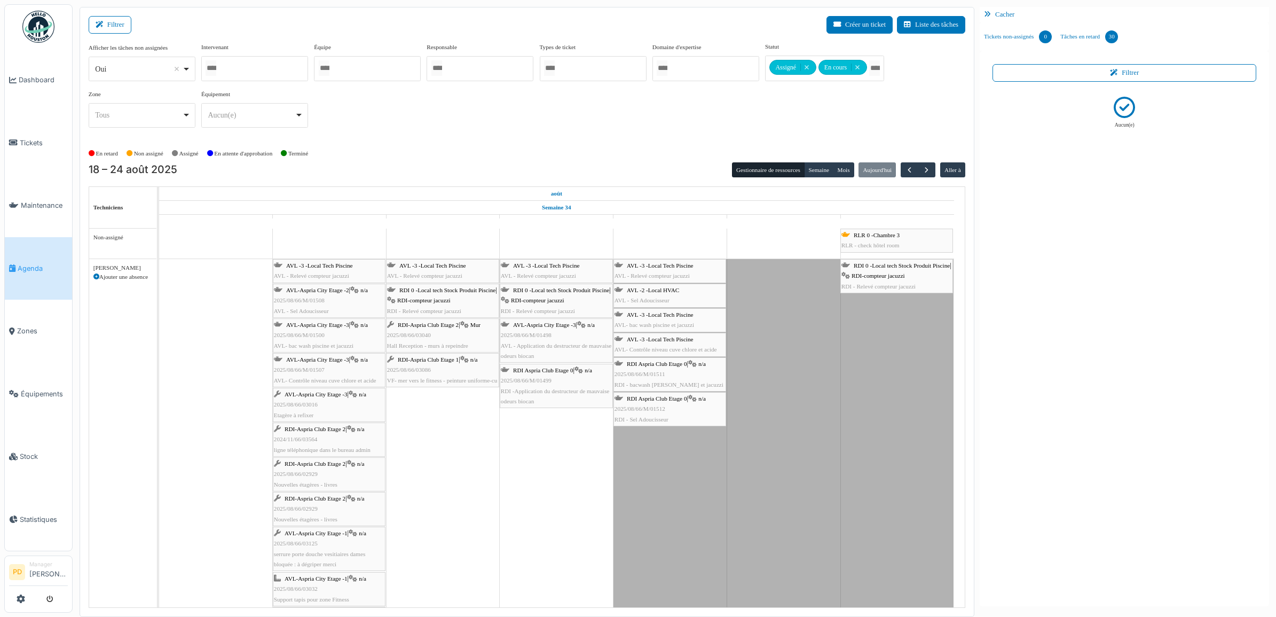
click at [314, 501] on span "RDI-Aspria Club Etage 2" at bounding box center [315, 498] width 61 height 6
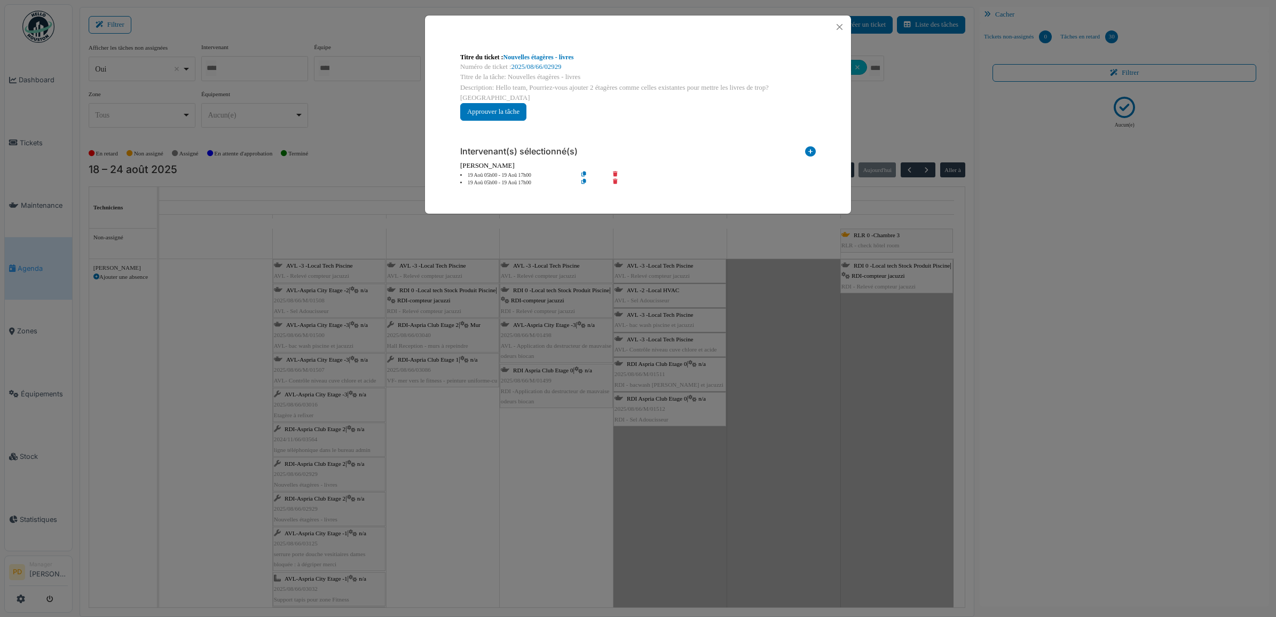
click at [616, 179] on icon at bounding box center [623, 183] width 30 height 8
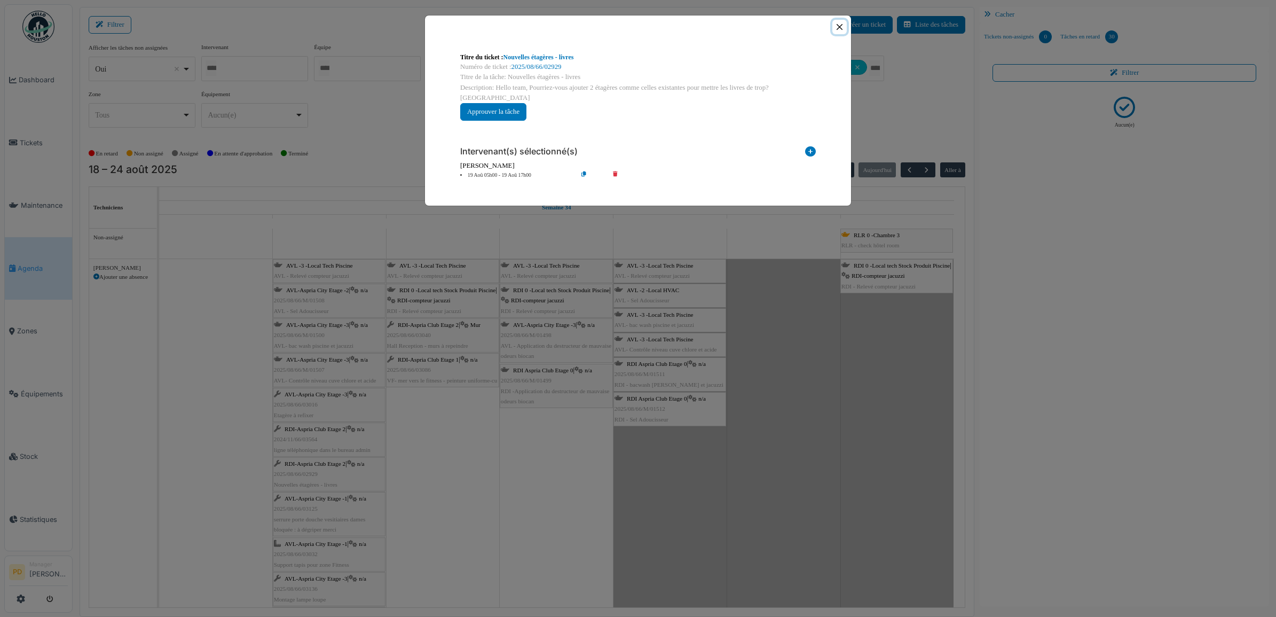
click at [839, 25] on button "Close" at bounding box center [840, 27] width 14 height 14
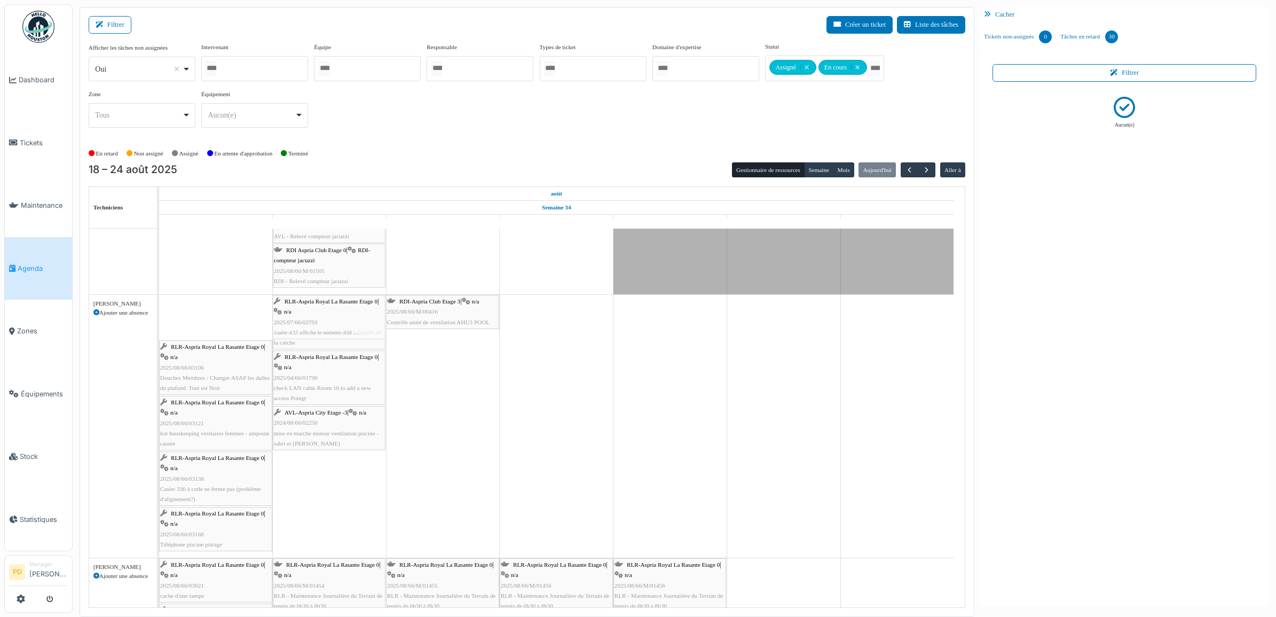
drag, startPoint x: 231, startPoint y: 323, endPoint x: 300, endPoint y: 324, distance: 68.9
click at [159, 324] on div "RLR-Aspria Royal La Rasante Etage 0 | n/a 2025/07/66/02793 casier 437 affiche l…" at bounding box center [159, 426] width 0 height 263
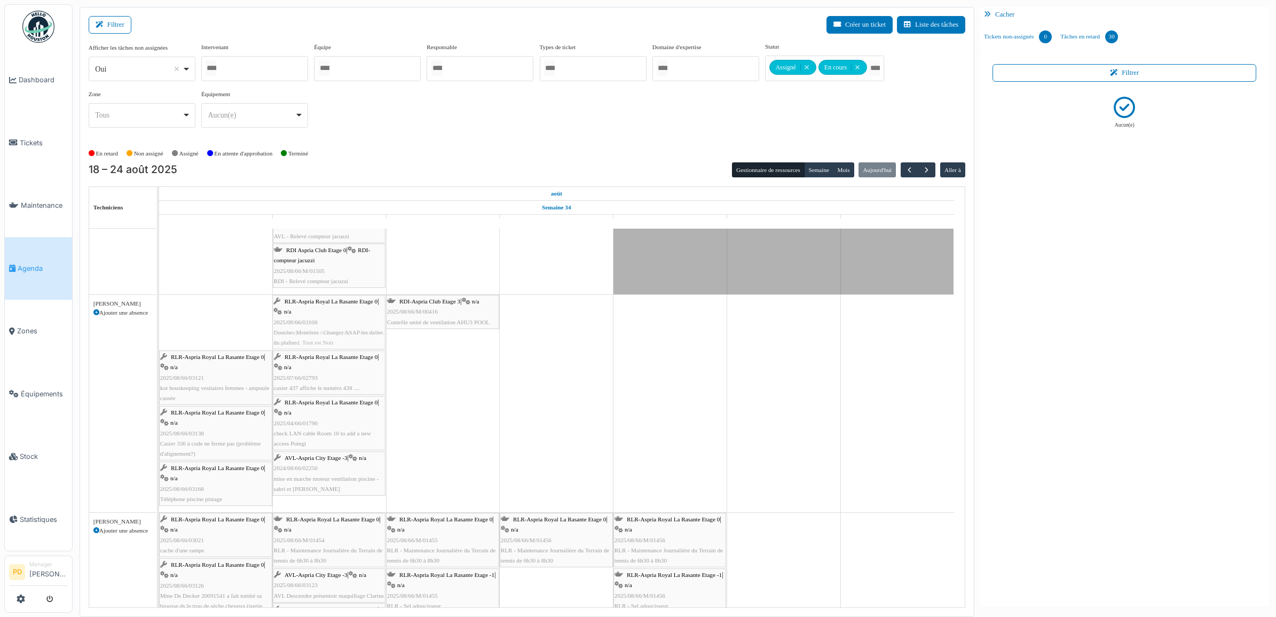
drag, startPoint x: 211, startPoint y: 325, endPoint x: 286, endPoint y: 326, distance: 74.8
click at [159, 326] on div "RLR-Aspria Royal La Rasante Etage 0 | n/a 2025/08/66/03100 Douches Membres : Ch…" at bounding box center [159, 403] width 0 height 217
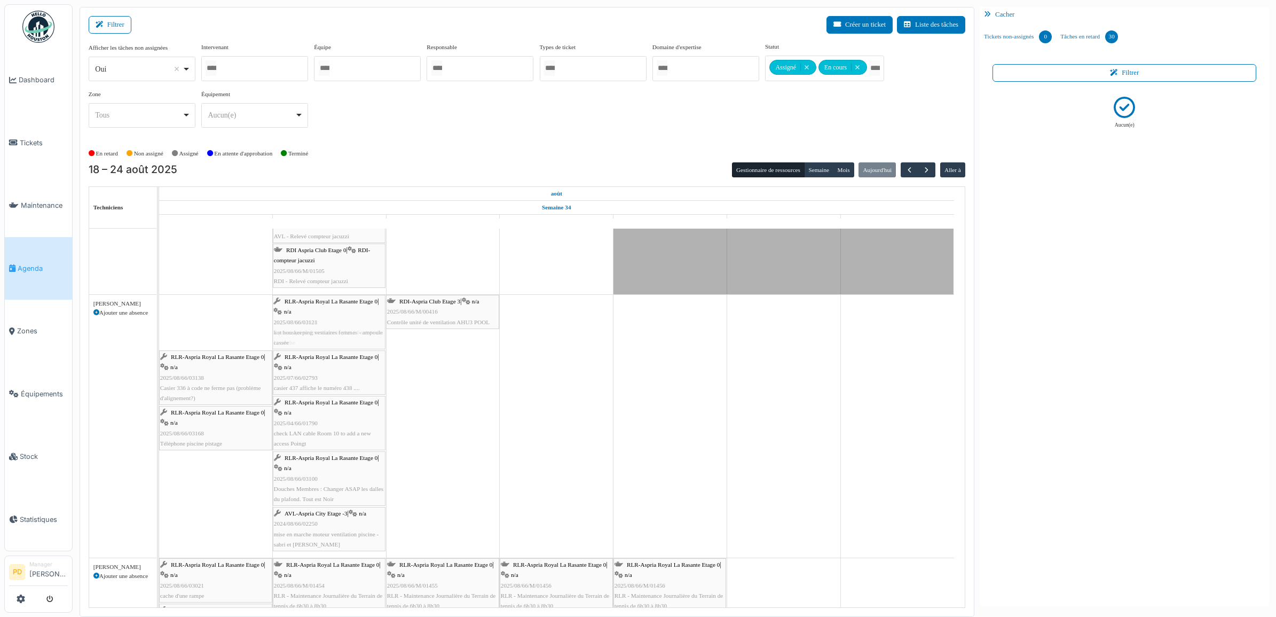
drag, startPoint x: 225, startPoint y: 332, endPoint x: 253, endPoint y: 330, distance: 27.3
click at [159, 330] on div "RLR-Aspria Royal La Rasante Etage 0 | n/a 2025/08/66/03121 kot houskeeping vest…" at bounding box center [159, 426] width 0 height 263
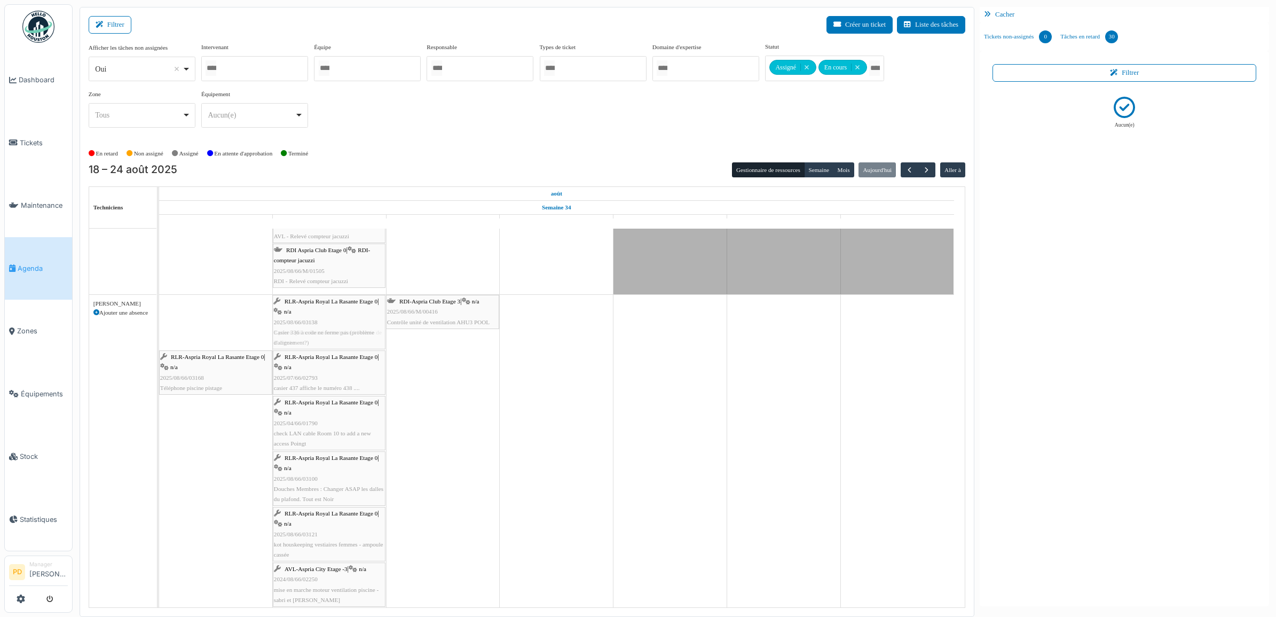
drag, startPoint x: 237, startPoint y: 332, endPoint x: 301, endPoint y: 331, distance: 64.1
click at [159, 331] on div "RLR-Aspria Royal La Rasante Etage 0 | n/a 2025/08/66/03138 Casier 336 à code ne…" at bounding box center [159, 454] width 0 height 318
drag, startPoint x: 225, startPoint y: 321, endPoint x: 311, endPoint y: 321, distance: 85.4
click at [159, 321] on div "RLR-Aspria Royal La Rasante Etage 0 | n/a 2025/08/66/03168 Téléphone piscine pi…" at bounding box center [159, 482] width 0 height 374
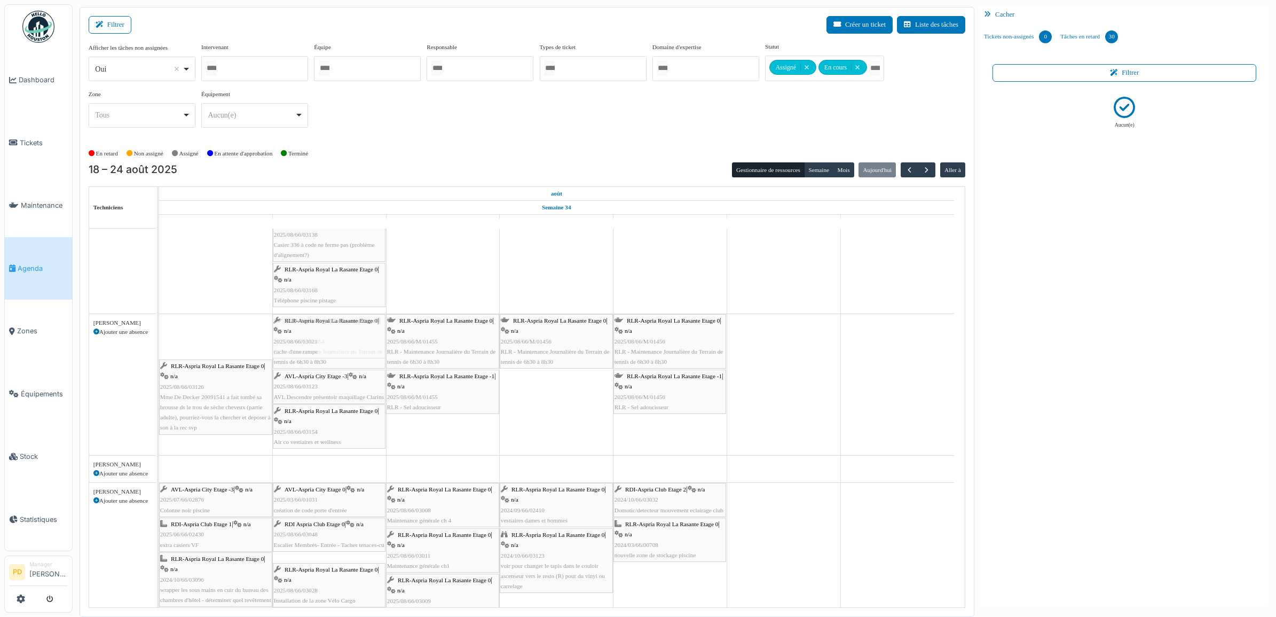
drag, startPoint x: 217, startPoint y: 343, endPoint x: 279, endPoint y: 341, distance: 61.5
click at [159, 341] on div "RLR-Aspria Royal La Rasante Etage 0 | n/a 2025/08/66/03021 cache d'une rampe RL…" at bounding box center [159, 384] width 0 height 141
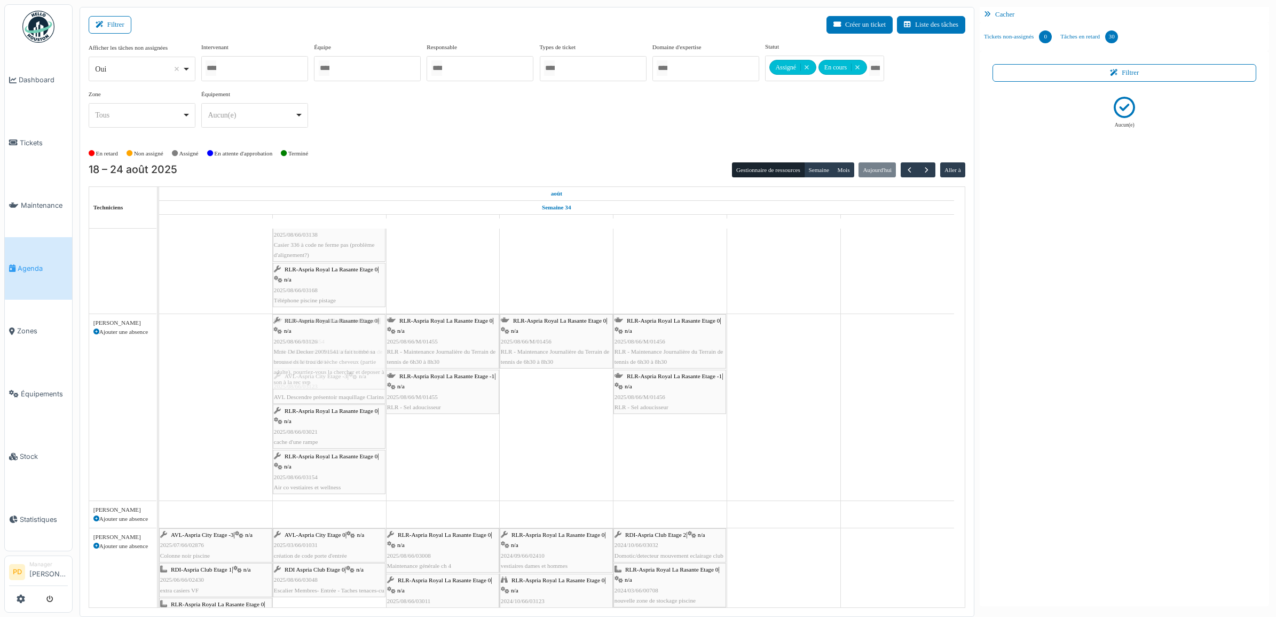
drag, startPoint x: 223, startPoint y: 341, endPoint x: 303, endPoint y: 343, distance: 80.1
click at [159, 343] on div "RLR-Aspria Royal La Rasante Etage 0 | n/a 2025/08/66/03126 Mme De Decker 200915…" at bounding box center [159, 407] width 0 height 186
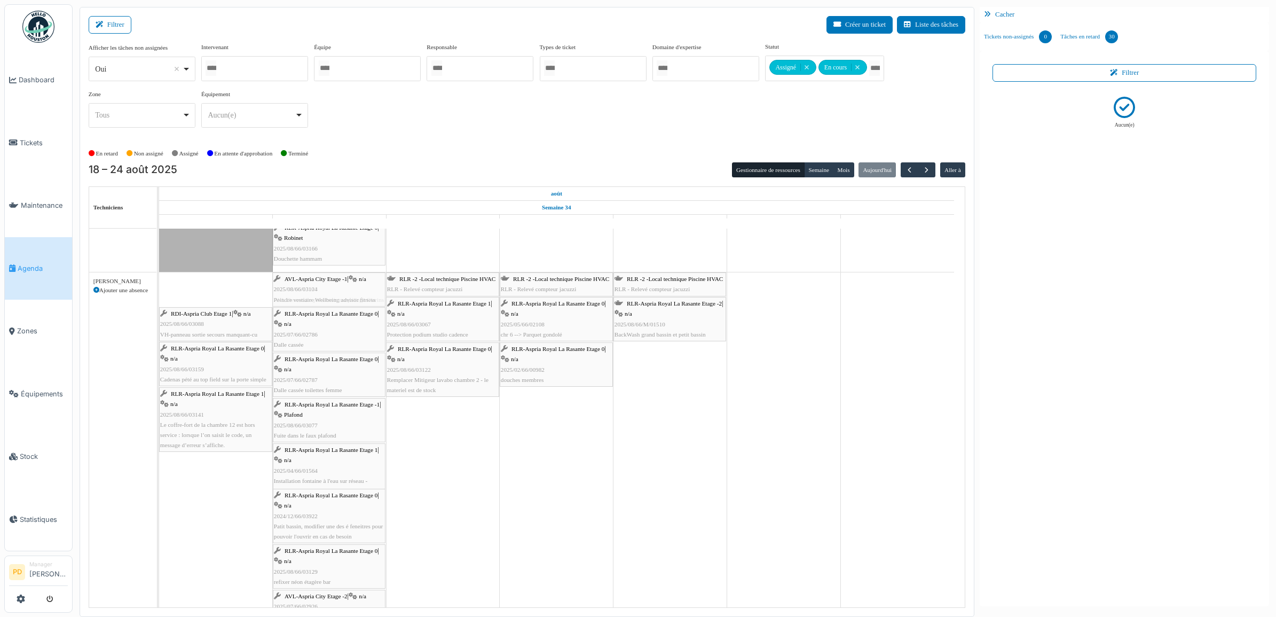
drag, startPoint x: 239, startPoint y: 300, endPoint x: 303, endPoint y: 297, distance: 64.1
click at [159, 297] on div "AVL-Aspria City Etage -1 | n/a 2025/08/66/03104 Peindre vestiaire Wellbeing adv…" at bounding box center [159, 546] width 0 height 549
drag, startPoint x: 241, startPoint y: 294, endPoint x: 309, endPoint y: 296, distance: 67.9
click at [159, 296] on div "RDI-Aspria Club Etage 1 | n/a 2025/08/66/03088 VH-panneau sortie secours manqua…" at bounding box center [159, 564] width 0 height 584
drag, startPoint x: 238, startPoint y: 292, endPoint x: 267, endPoint y: 297, distance: 30.0
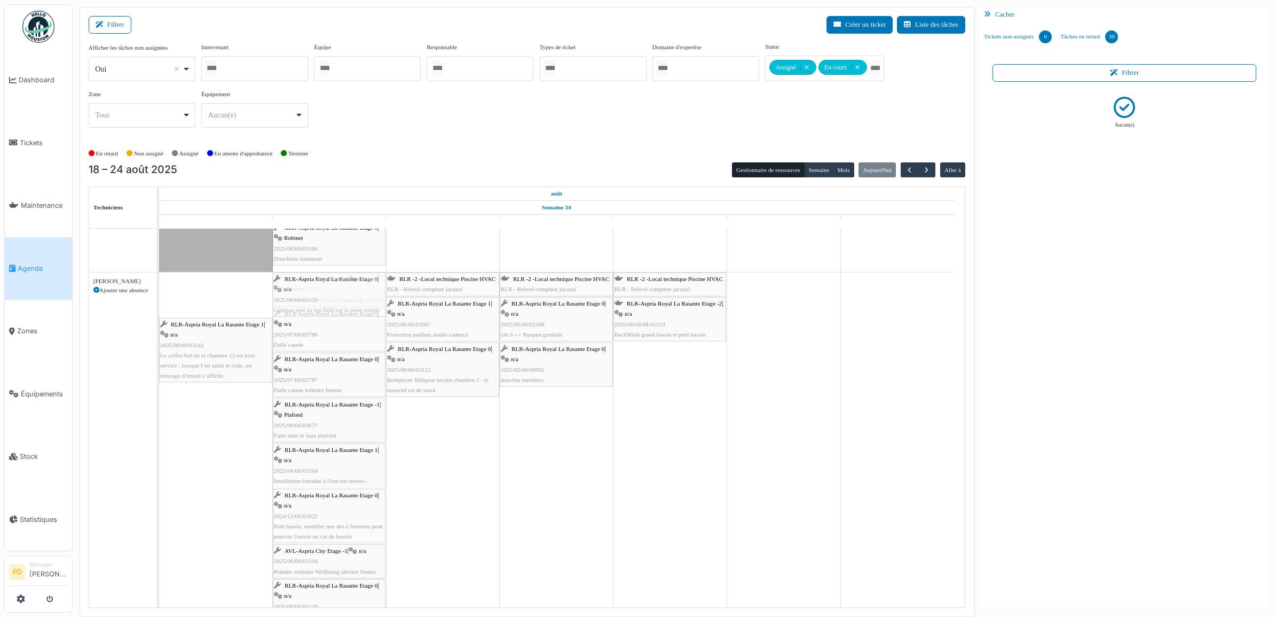
click at [159, 292] on div "RLR-Aspria Royal La Rasante Etage 0 | n/a 2025/08/66/03159 Cadenas pété au top …" at bounding box center [159, 581] width 0 height 619
drag, startPoint x: 229, startPoint y: 300, endPoint x: 298, endPoint y: 300, distance: 69.4
click at [159, 300] on div "RLR-Aspria Royal La Rasante Etage 1 | n/a 2025/08/66/03141 Le coffre-fort de la…" at bounding box center [159, 604] width 0 height 664
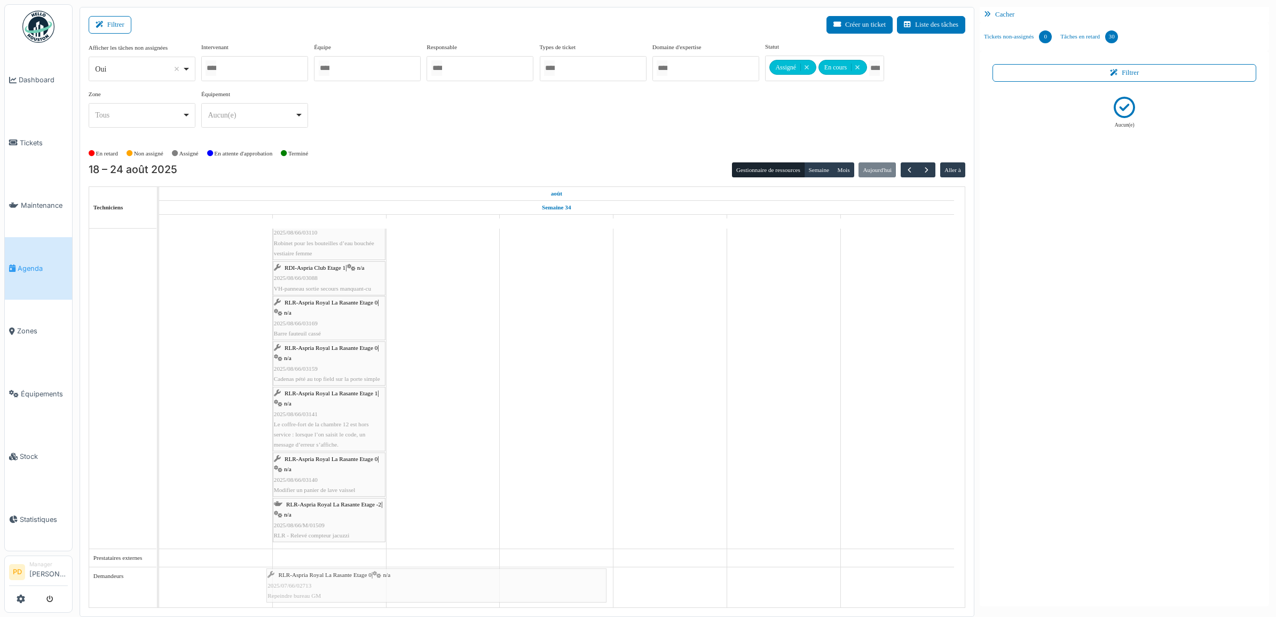
drag, startPoint x: 204, startPoint y: 584, endPoint x: 319, endPoint y: 583, distance: 115.4
click at [281, 579] on div "RLR-Aspria Royal La Rasante Etage 0 | n/a 2025/07/66/02713 Repeindre bureau GM" at bounding box center [329, 584] width 338 height 31
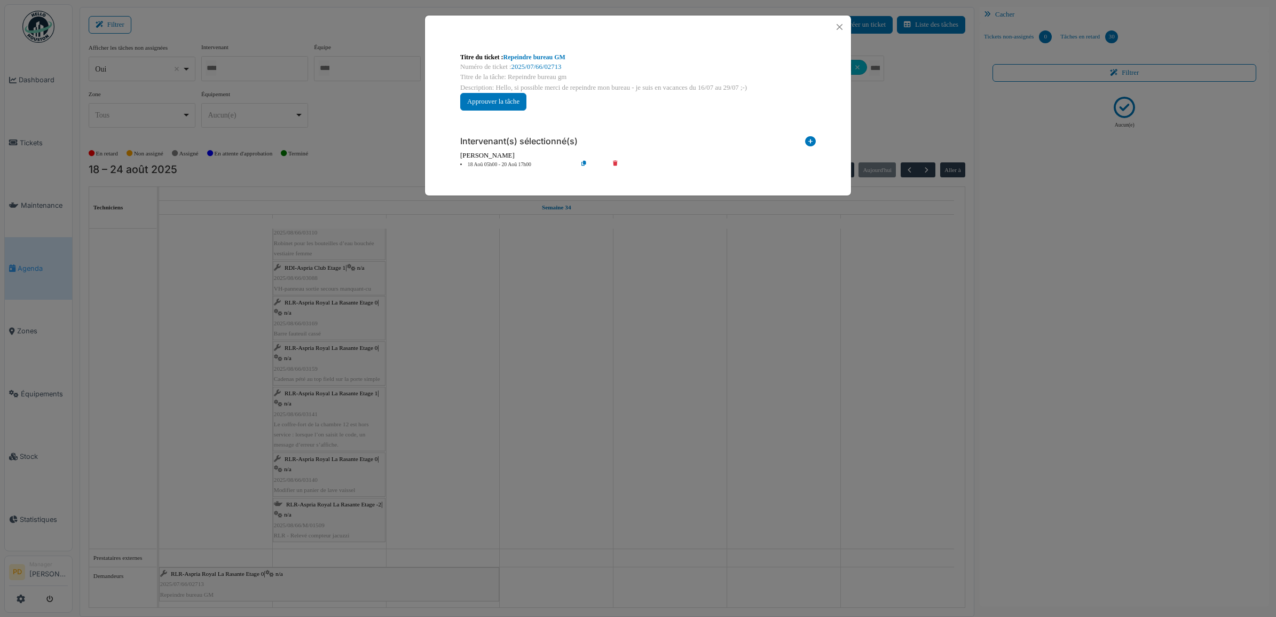
click at [616, 163] on icon at bounding box center [623, 165] width 30 height 8
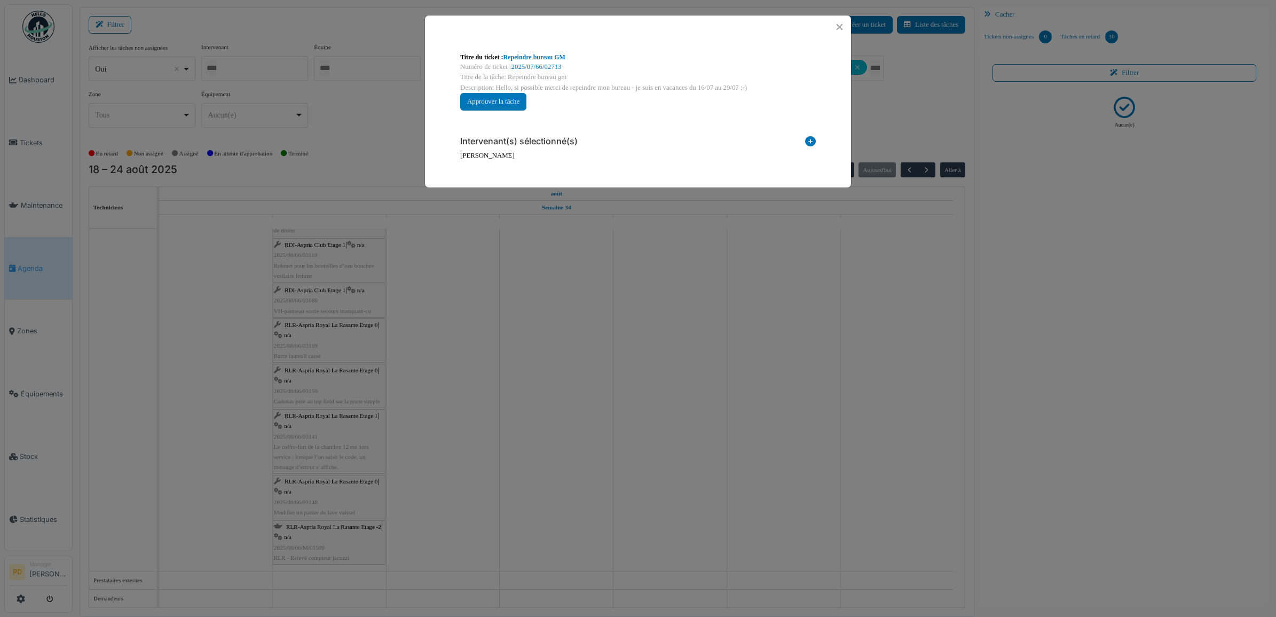
click at [817, 142] on div "Intervenant(s) sélectionné(s) Technicien interne Prestataire externe Gestionnai…" at bounding box center [638, 144] width 373 height 50
click at [811, 144] on icon at bounding box center [810, 143] width 11 height 14
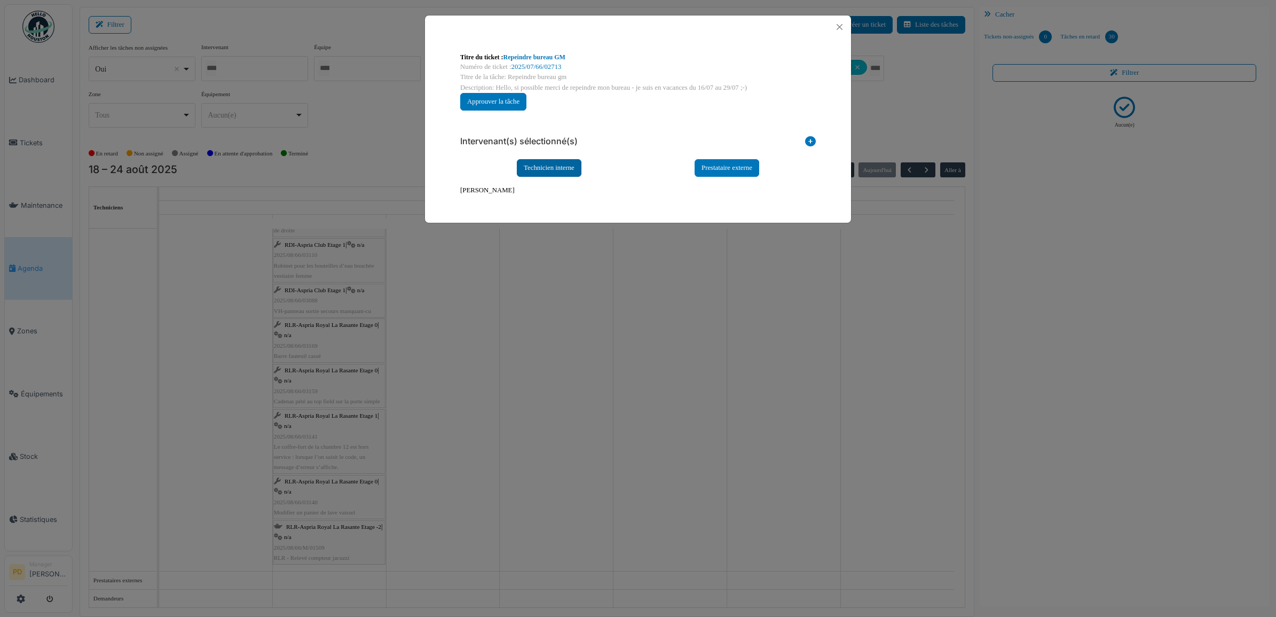
click at [581, 169] on div "Technicien interne" at bounding box center [549, 168] width 65 height 18
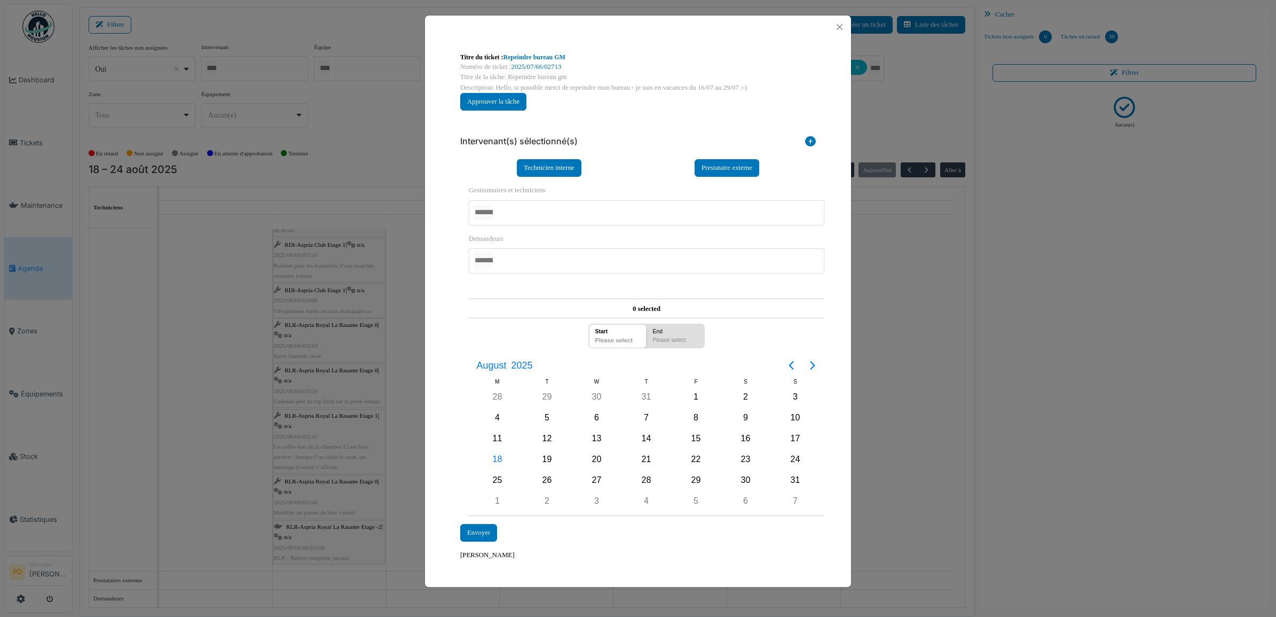
click at [536, 221] on div at bounding box center [647, 212] width 356 height 25
click at [639, 461] on div "21" at bounding box center [647, 460] width 16 height 16
click at [495, 531] on div "Envoyer" at bounding box center [478, 533] width 37 height 18
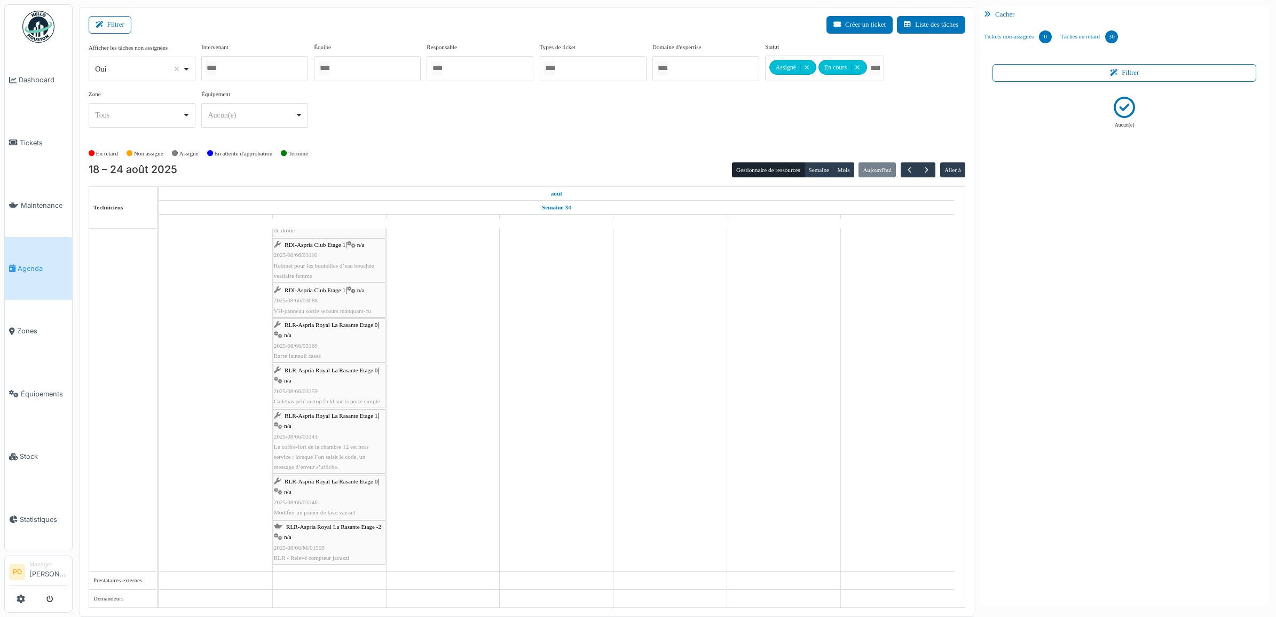
click at [37, 263] on span "Agenda" at bounding box center [43, 268] width 50 height 10
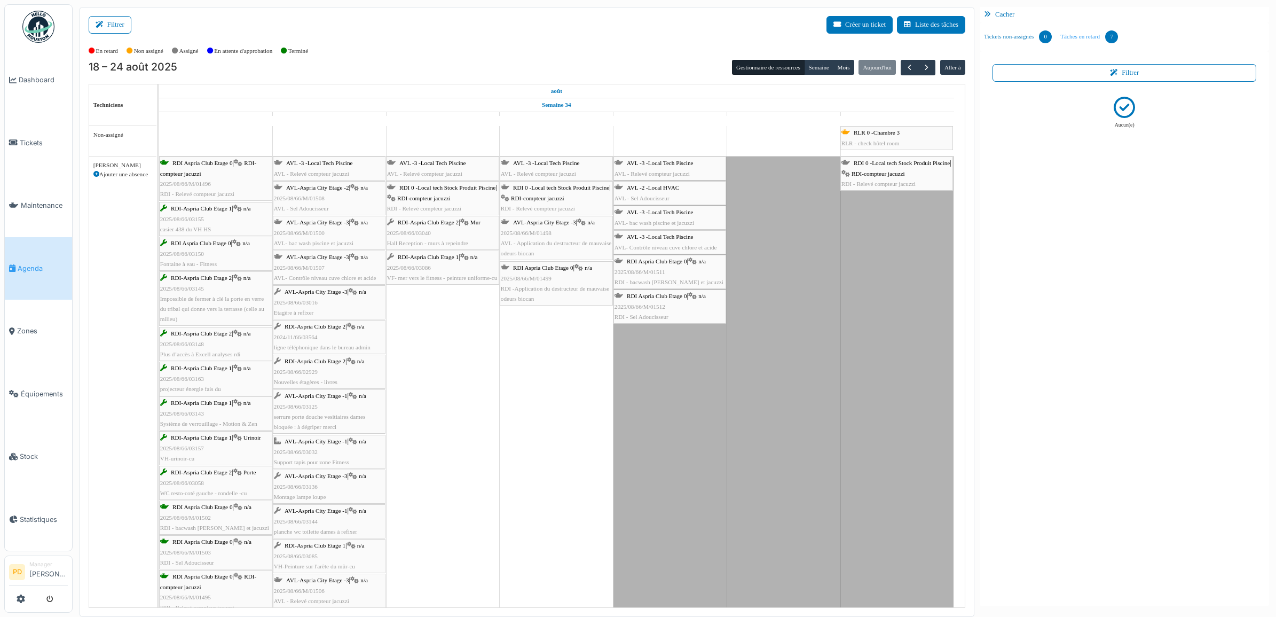
click at [1087, 36] on link "Tâches en retard 7" at bounding box center [1089, 36] width 66 height 29
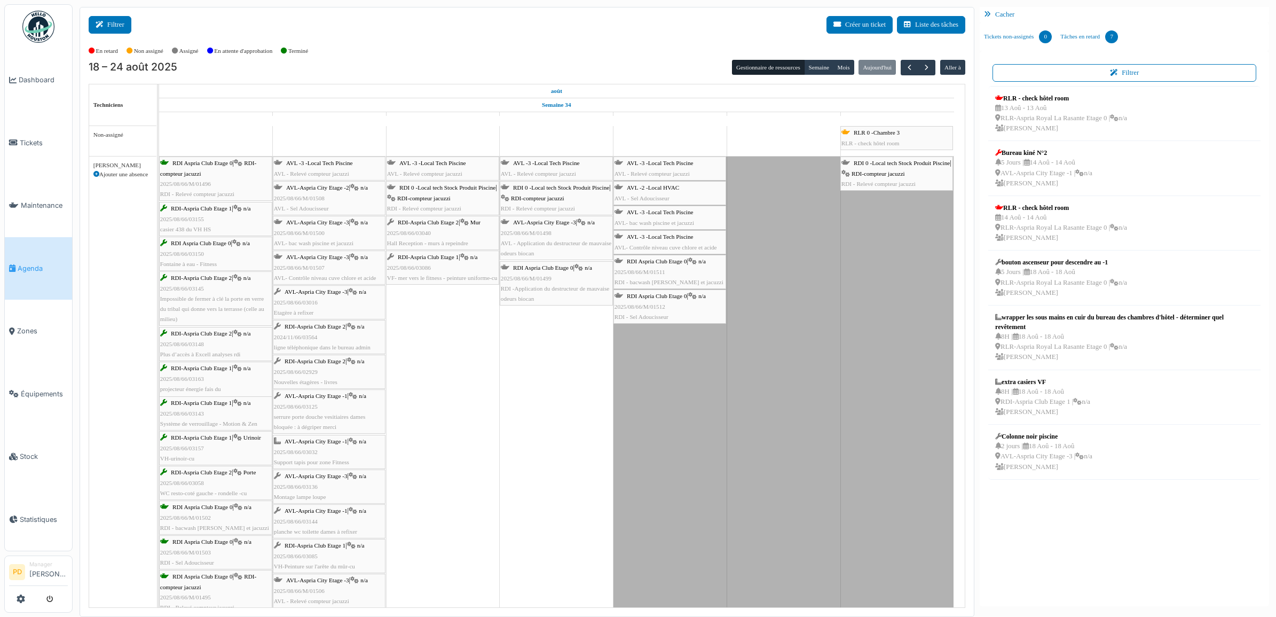
click at [116, 28] on button "Filtrer" at bounding box center [110, 25] width 43 height 18
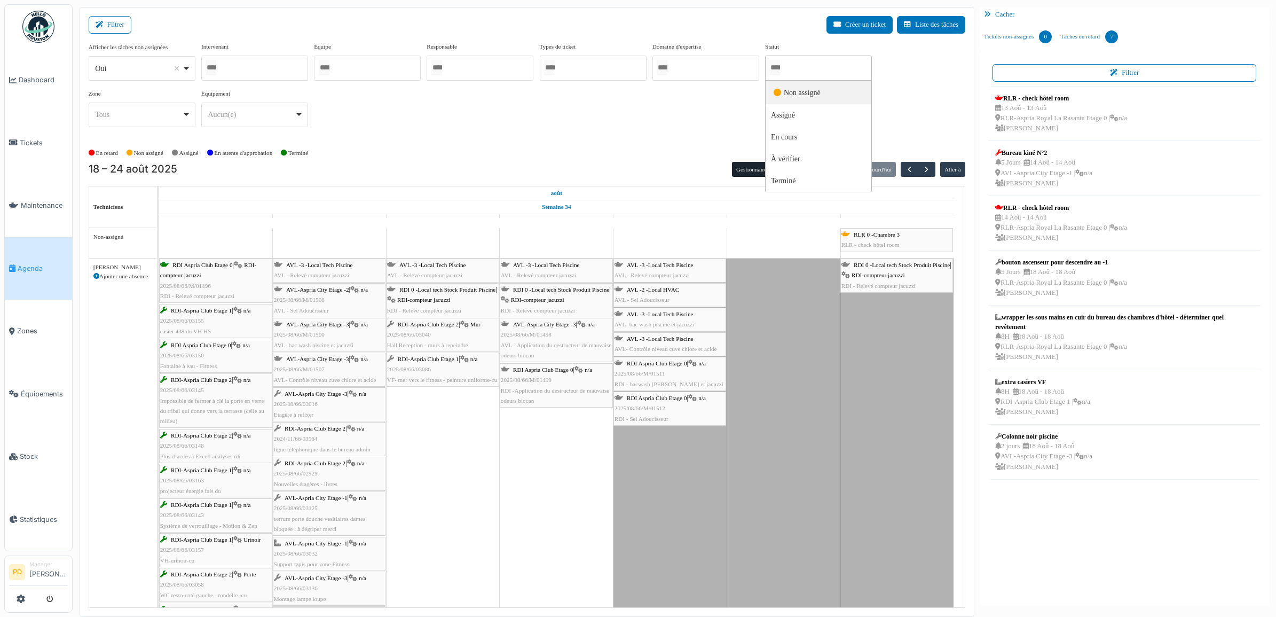
click at [777, 69] on input "Tous" at bounding box center [775, 67] width 11 height 15
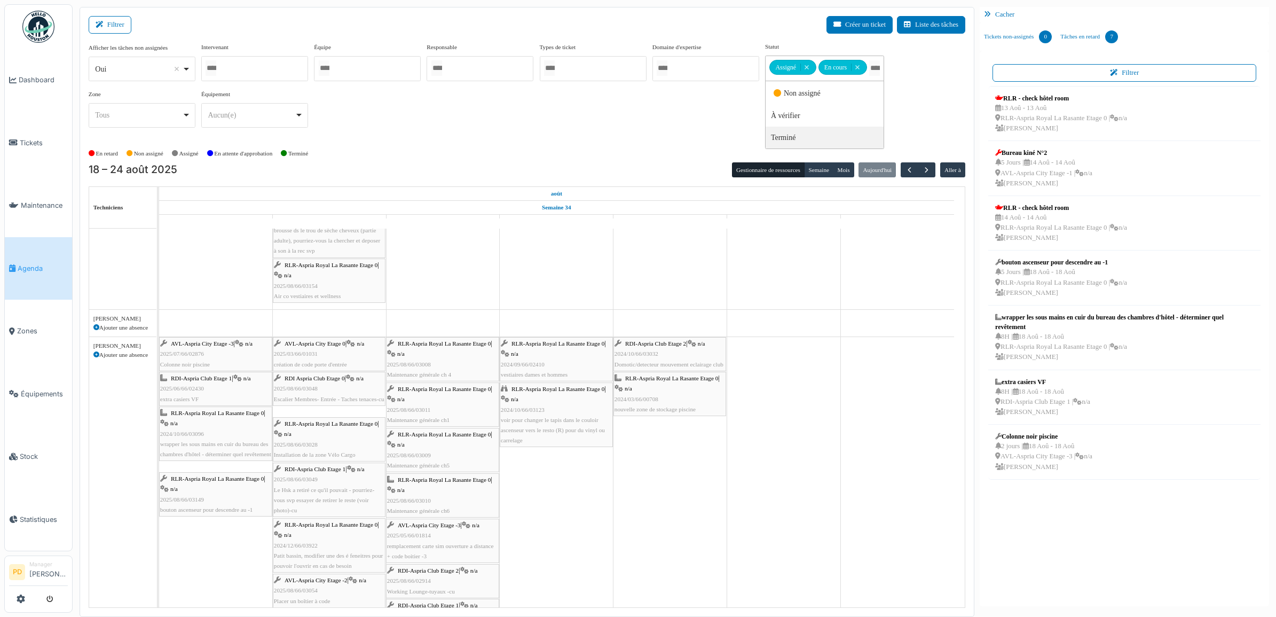
scroll to position [1202, 0]
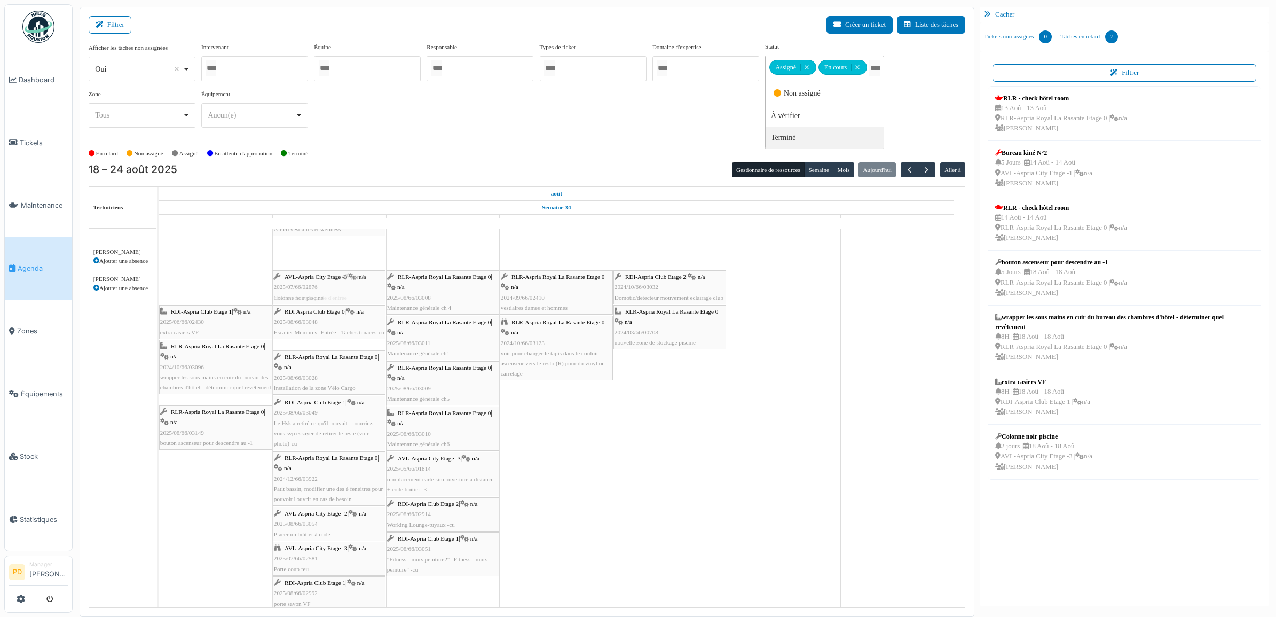
drag, startPoint x: 204, startPoint y: 292, endPoint x: 279, endPoint y: 291, distance: 75.3
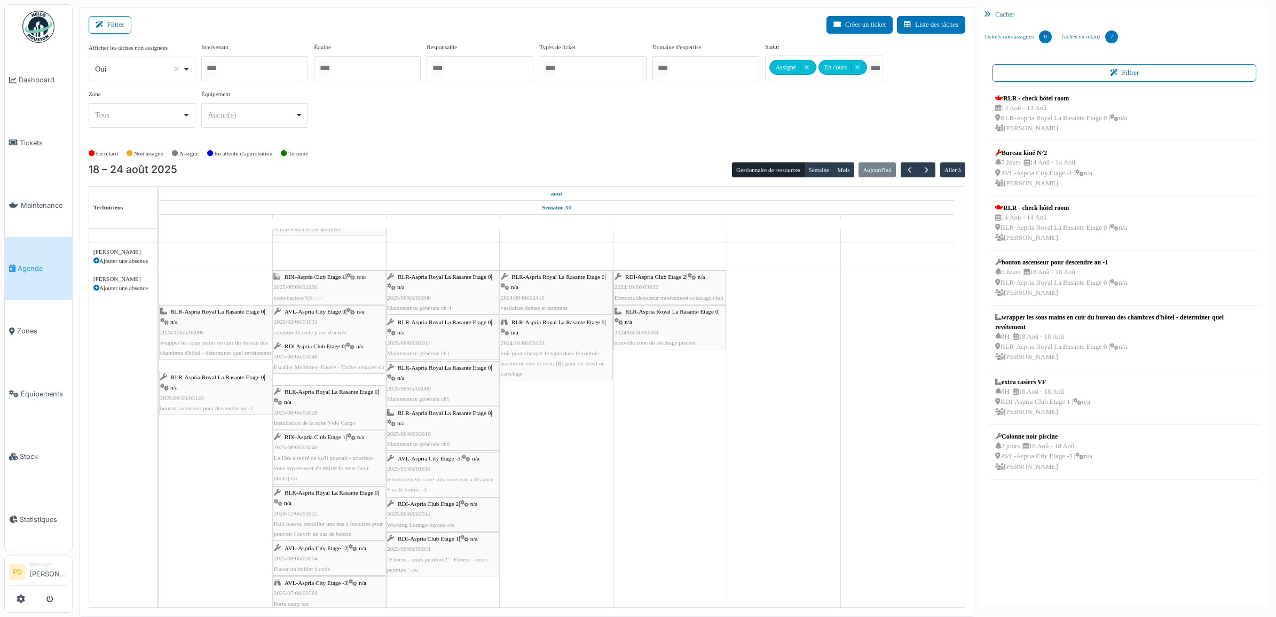
drag, startPoint x: 223, startPoint y: 294, endPoint x: 261, endPoint y: 295, distance: 37.4
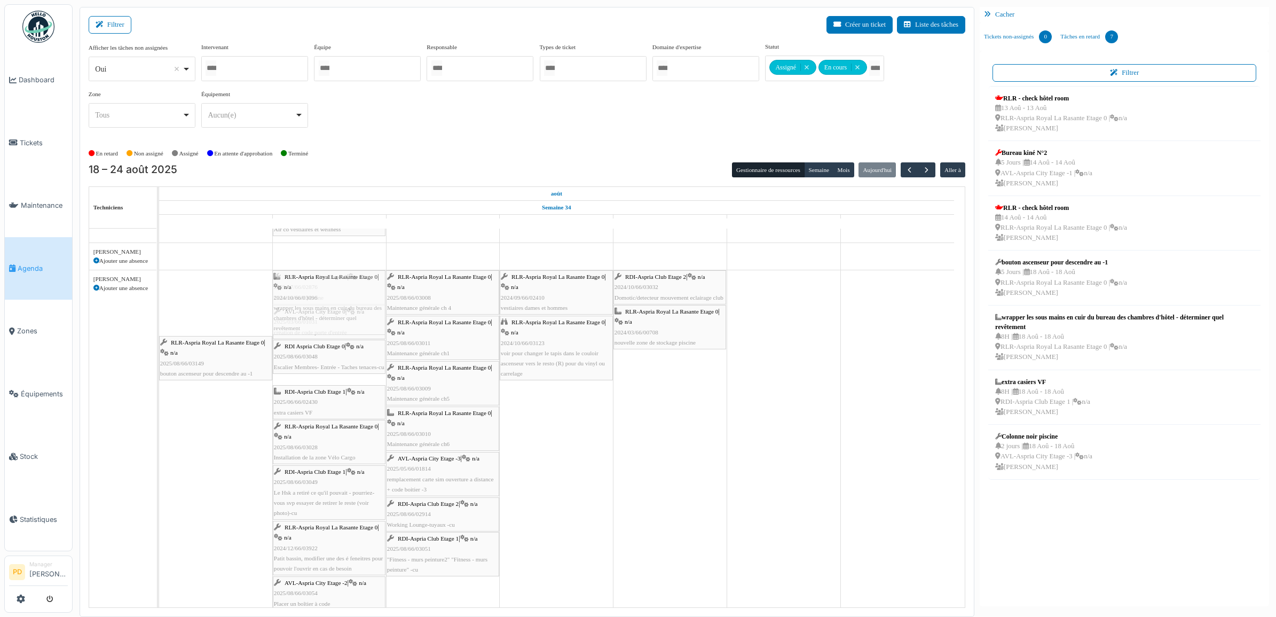
drag, startPoint x: 214, startPoint y: 297, endPoint x: 292, endPoint y: 297, distance: 78.0
drag, startPoint x: 209, startPoint y: 299, endPoint x: 300, endPoint y: 295, distance: 90.9
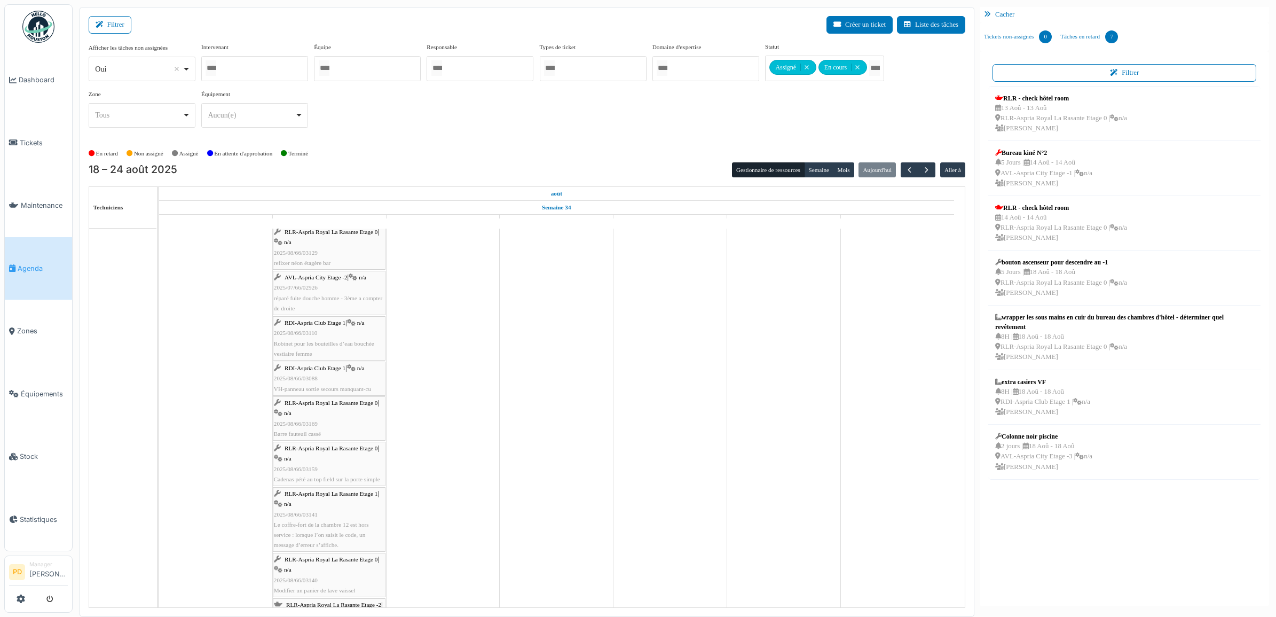
click at [36, 263] on span "Agenda" at bounding box center [43, 268] width 50 height 10
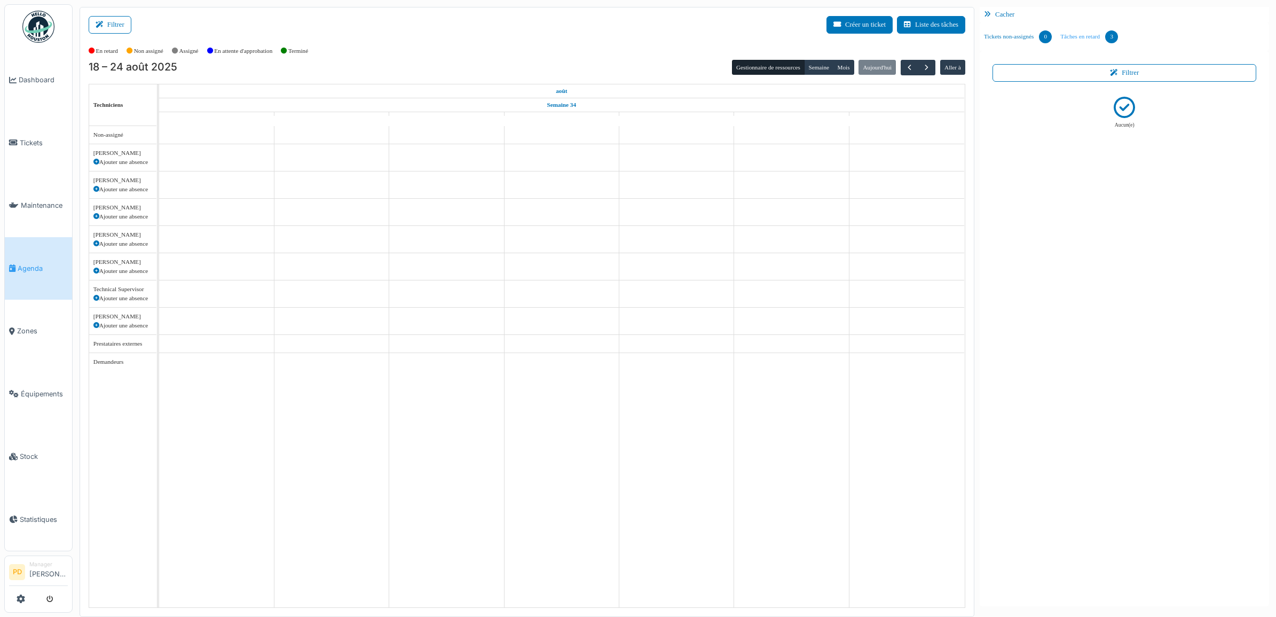
click at [1090, 38] on link "Tâches en retard 3" at bounding box center [1089, 36] width 66 height 29
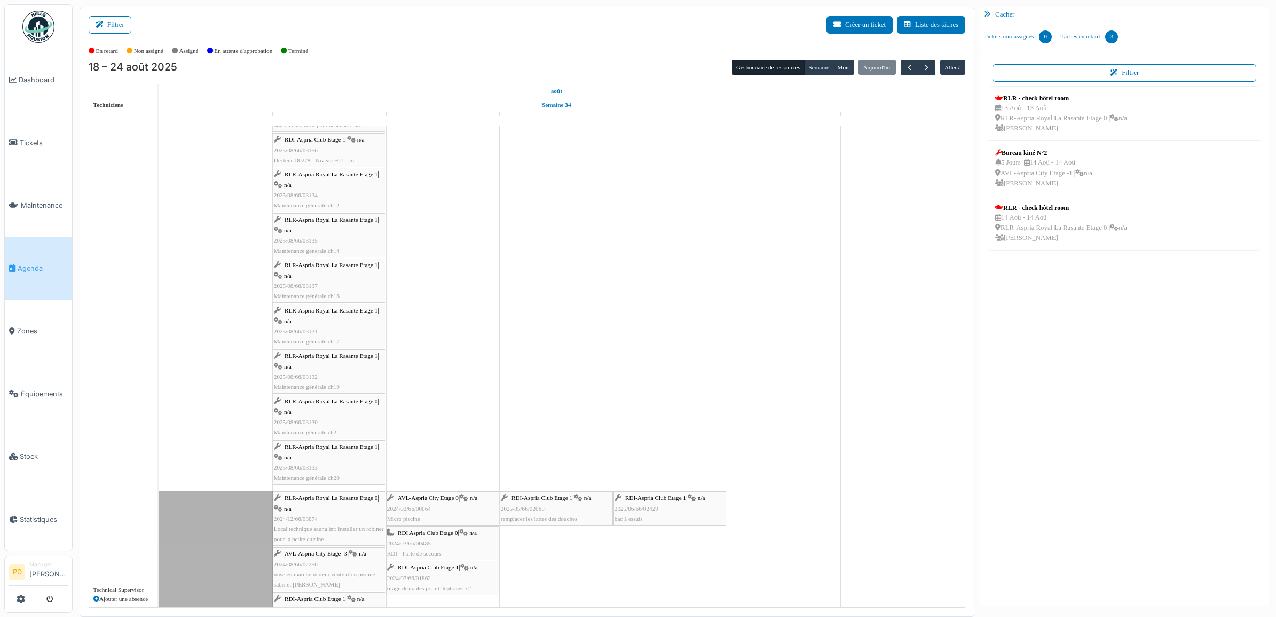
scroll to position [1936, 0]
click at [906, 65] on span "button" at bounding box center [909, 67] width 9 height 9
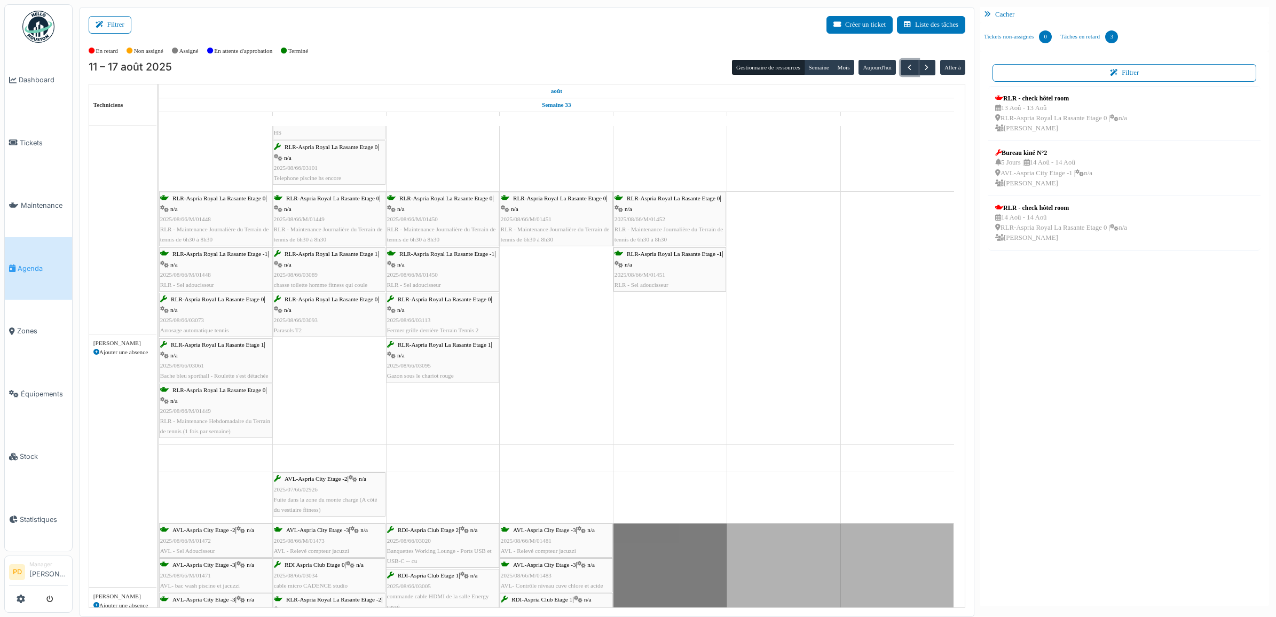
scroll to position [334, 0]
click at [122, 28] on button "Filtrer" at bounding box center [110, 25] width 43 height 18
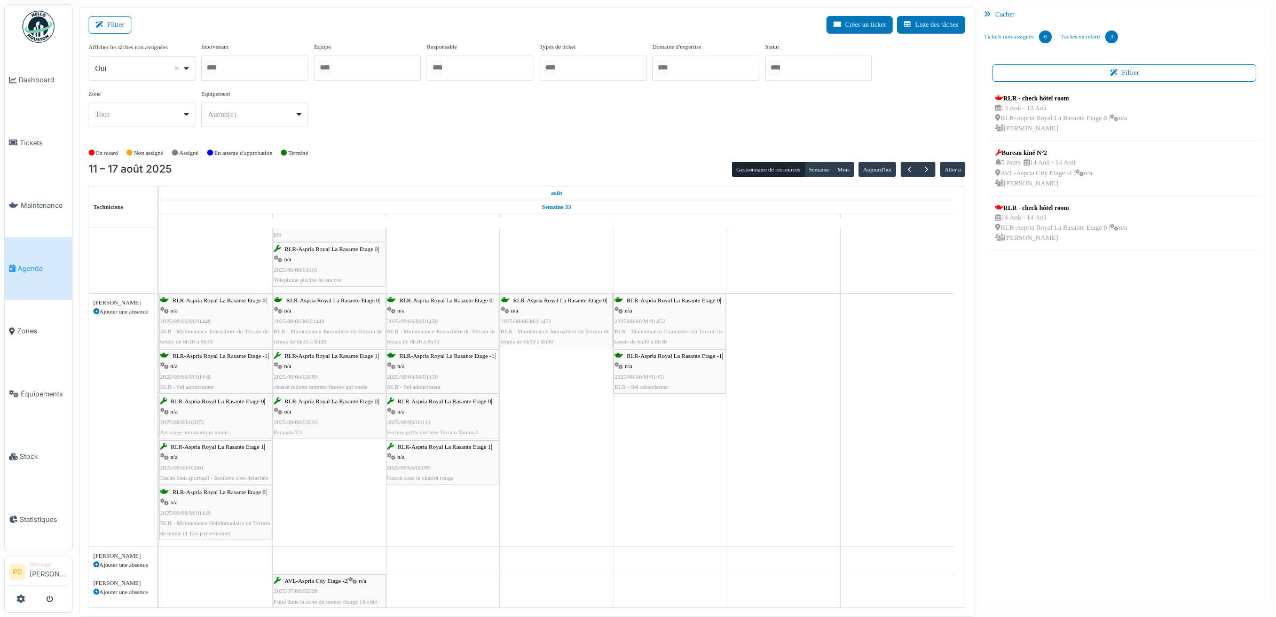
click at [810, 73] on div at bounding box center [818, 68] width 107 height 25
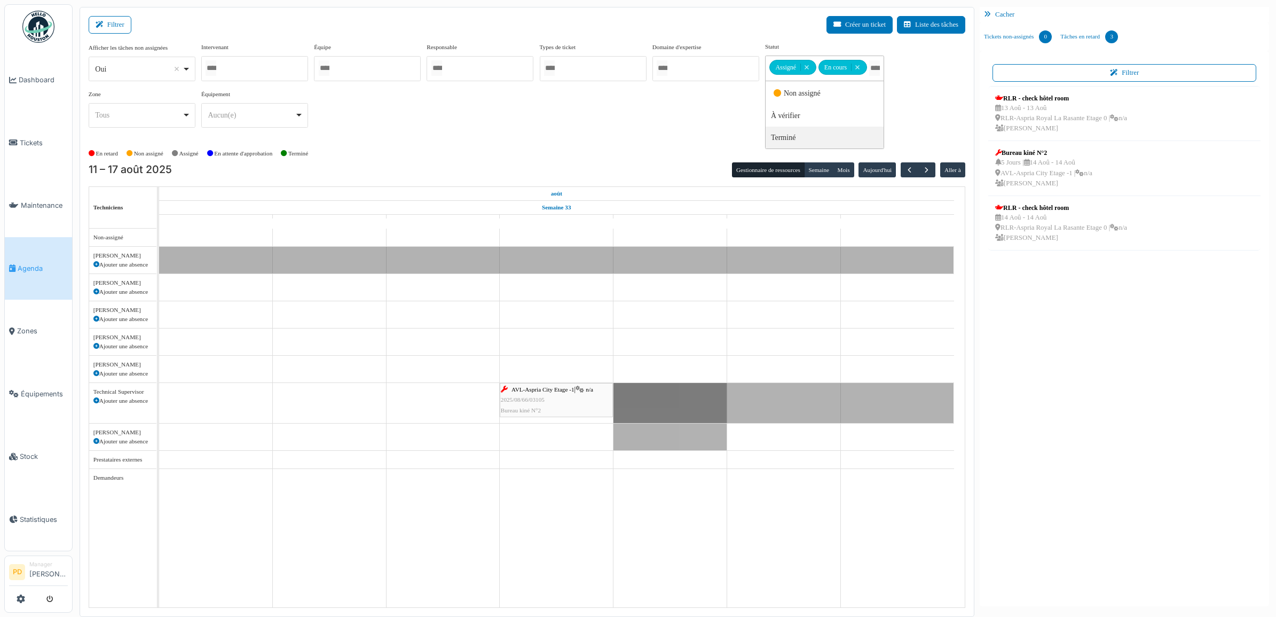
click at [460, 404] on td at bounding box center [443, 418] width 114 height 379
click at [1058, 97] on div "RLR - check hôtel room" at bounding box center [1061, 98] width 132 height 10
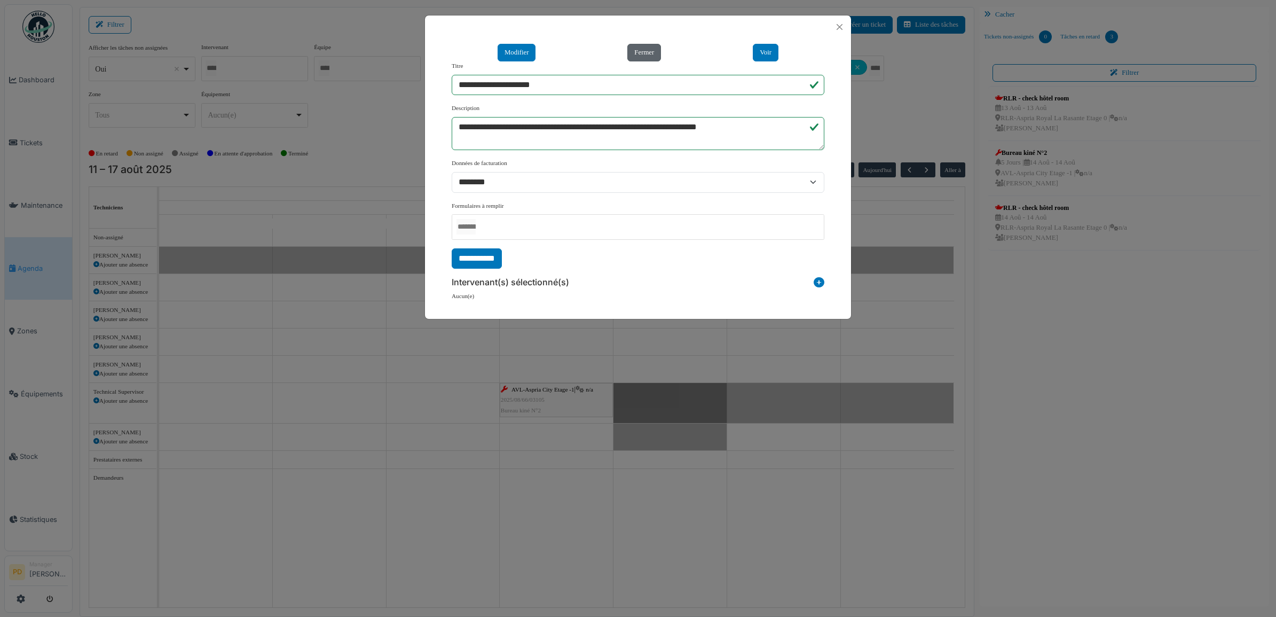
click at [641, 51] on button "Fermer" at bounding box center [644, 53] width 34 height 18
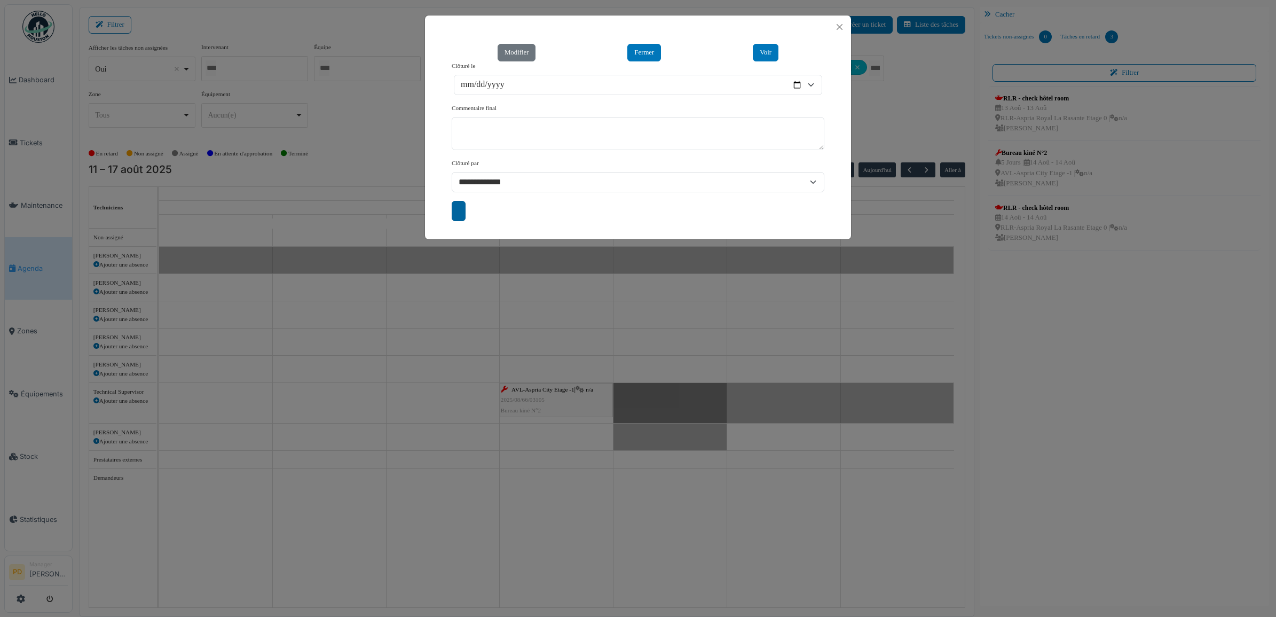
click at [460, 209] on input "submit" at bounding box center [459, 211] width 14 height 20
type input "**********"
click at [840, 28] on button "Close" at bounding box center [840, 27] width 14 height 14
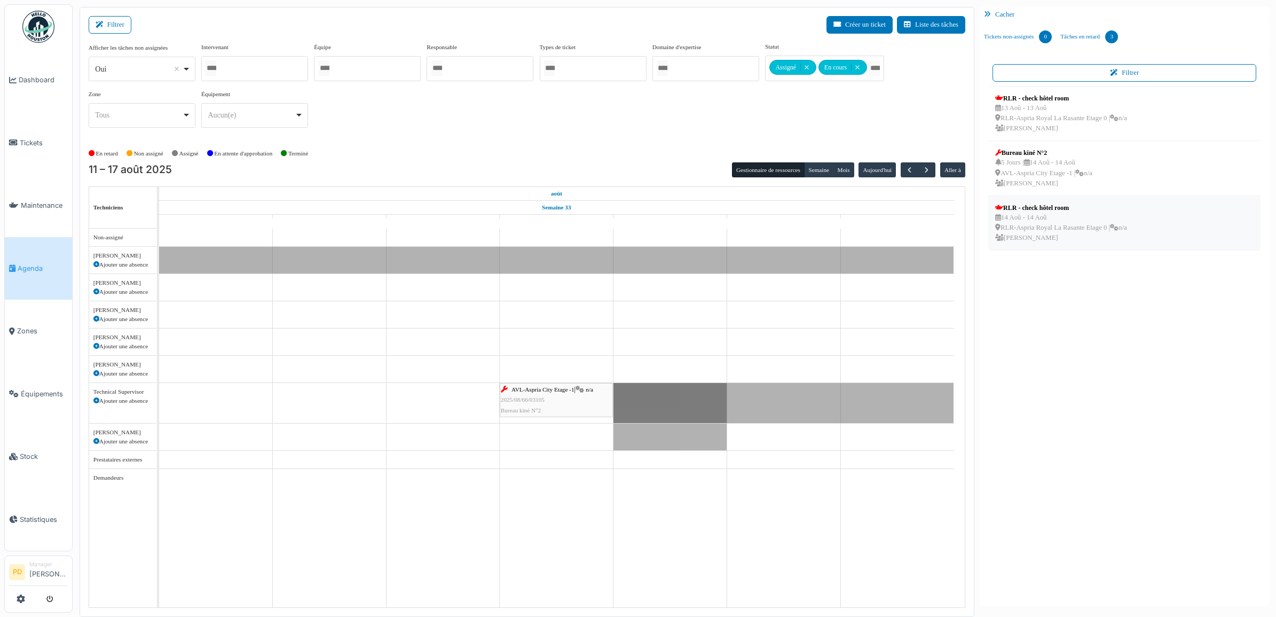
click at [1026, 208] on div "RLR - check hôtel room" at bounding box center [1061, 208] width 132 height 10
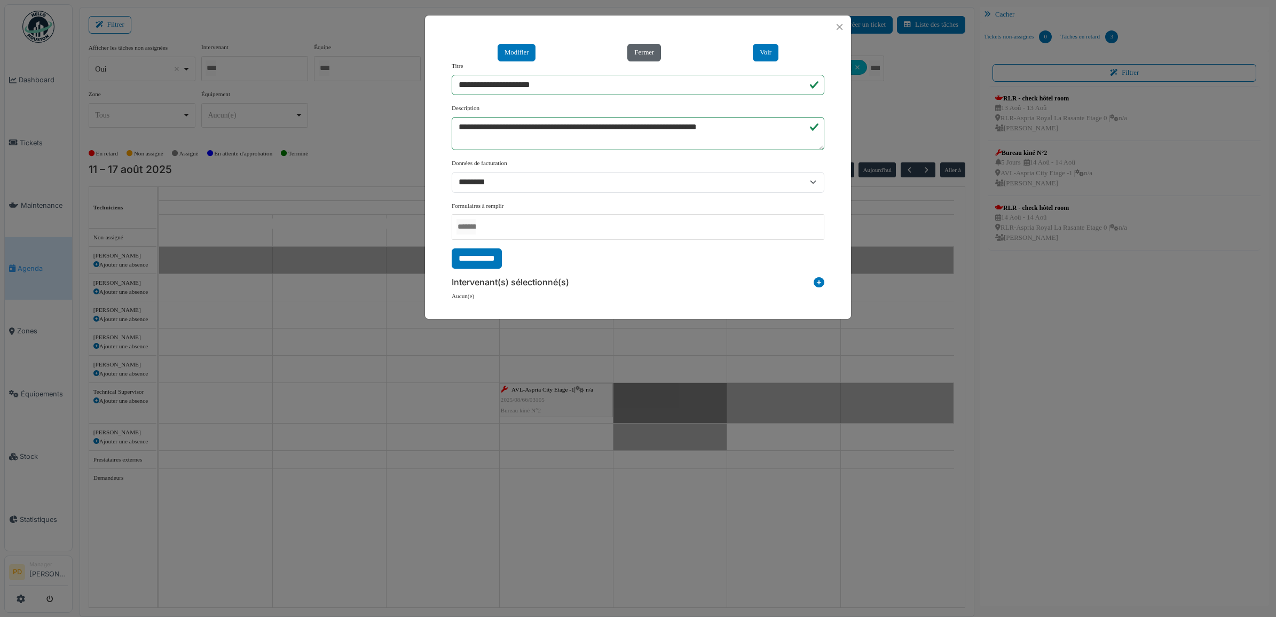
click at [645, 53] on button "Fermer" at bounding box center [644, 53] width 34 height 18
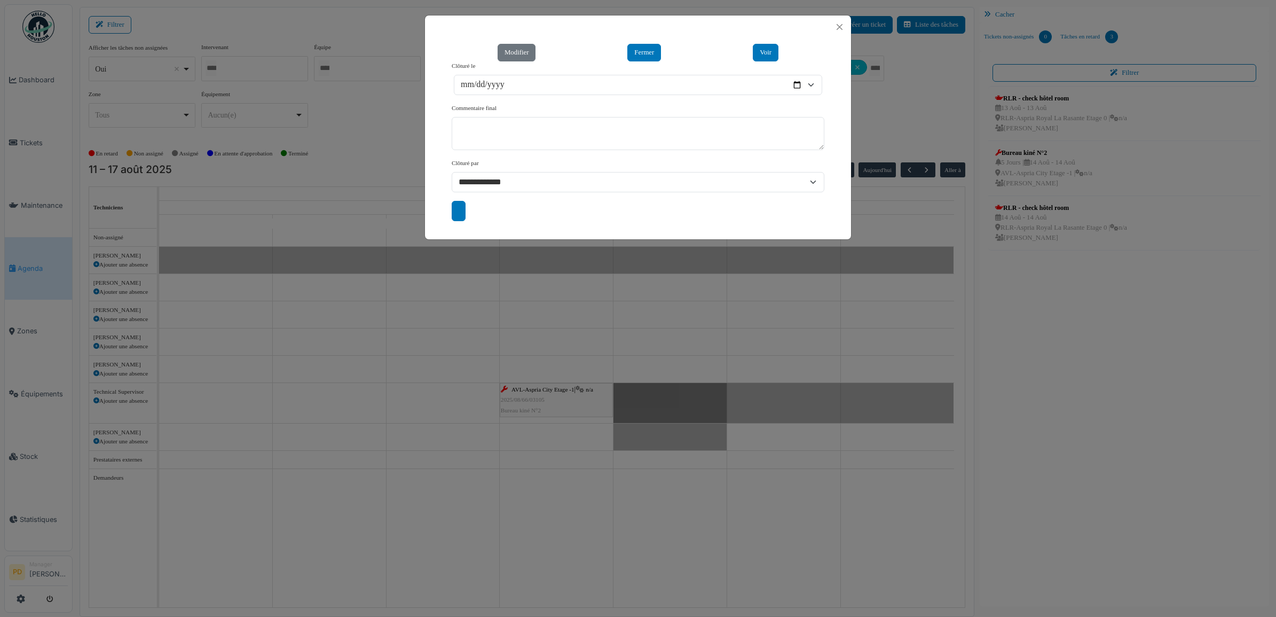
click at [465, 212] on input "submit" at bounding box center [459, 211] width 14 height 20
type input "**********"
drag, startPoint x: 840, startPoint y: 26, endPoint x: 855, endPoint y: 90, distance: 65.8
click at [840, 27] on button "Close" at bounding box center [840, 27] width 14 height 14
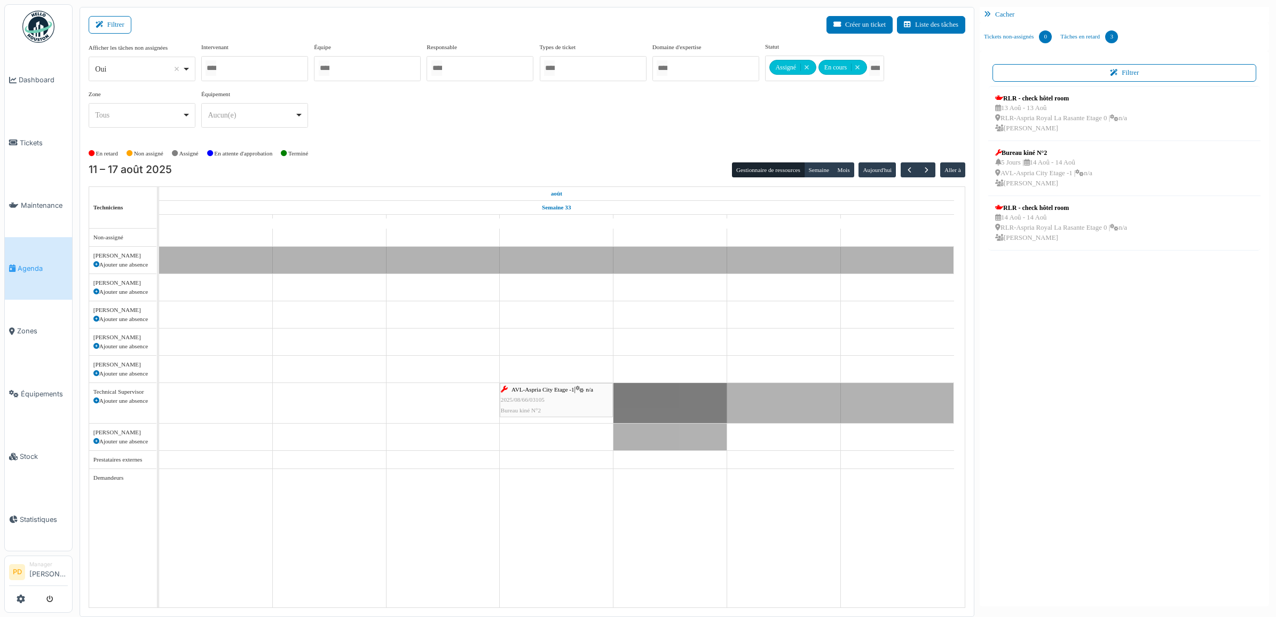
click at [45, 263] on span "Agenda" at bounding box center [43, 268] width 50 height 10
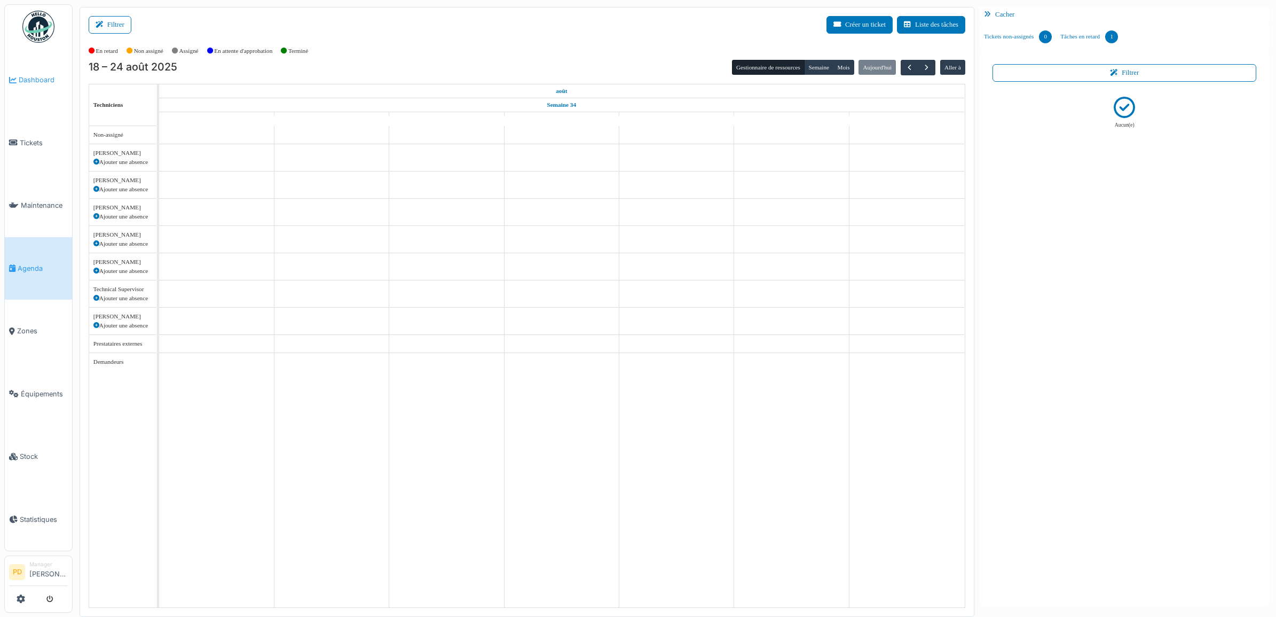
click at [41, 78] on span "Dashboard" at bounding box center [43, 80] width 49 height 10
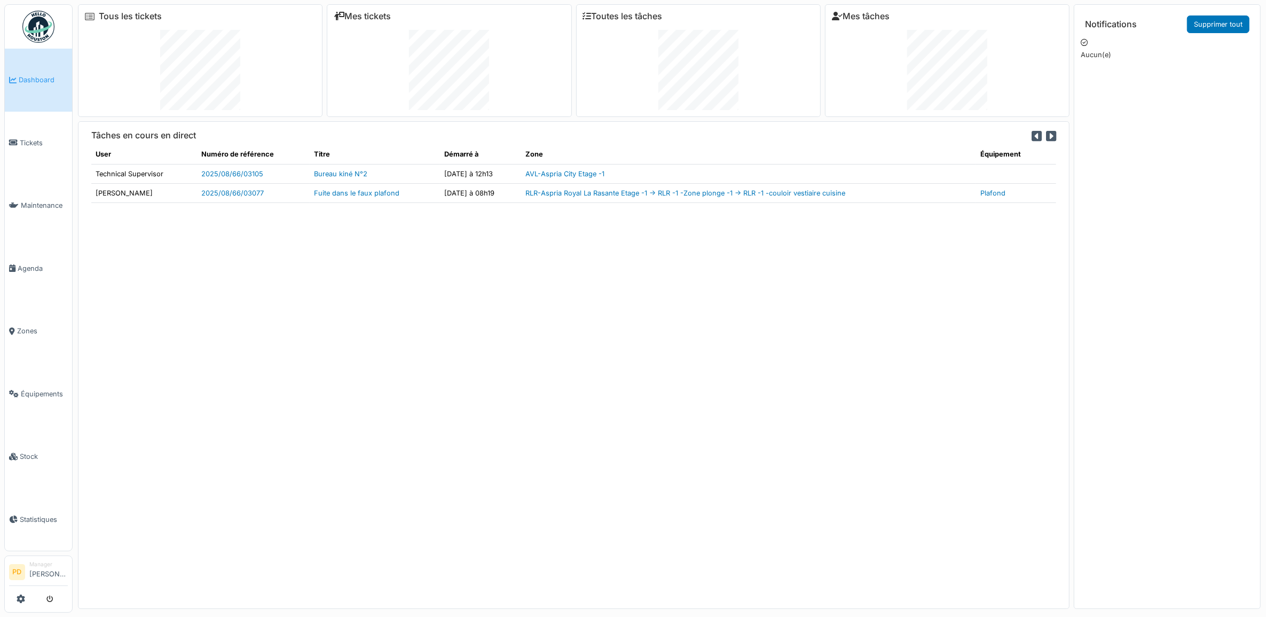
click at [29, 83] on span "Dashboard" at bounding box center [43, 80] width 49 height 10
